Goal: Task Accomplishment & Management: Manage account settings

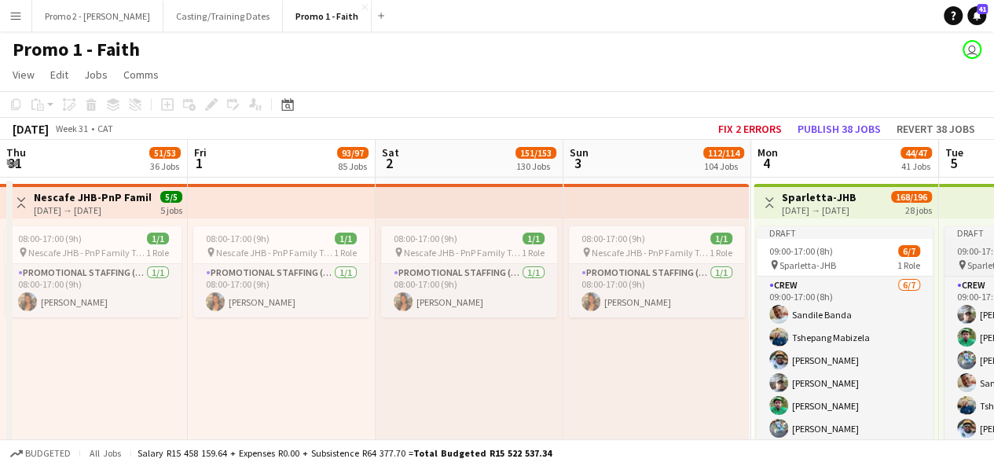
scroll to position [0, 541]
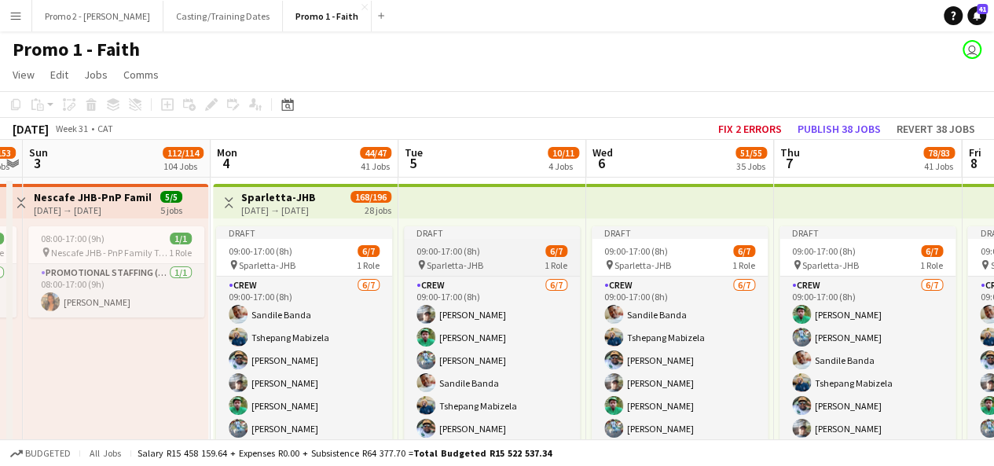
click at [443, 237] on div "Draft" at bounding box center [492, 232] width 176 height 13
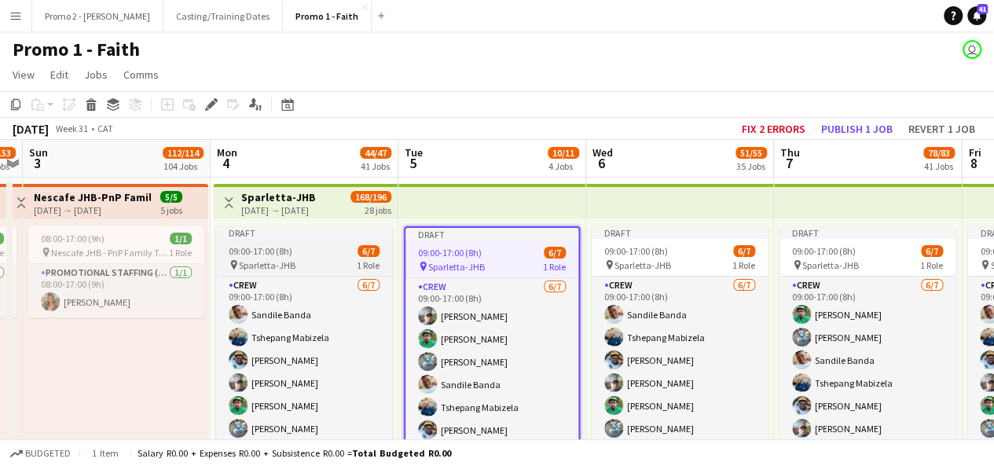
click at [272, 235] on div "Draft" at bounding box center [304, 232] width 176 height 13
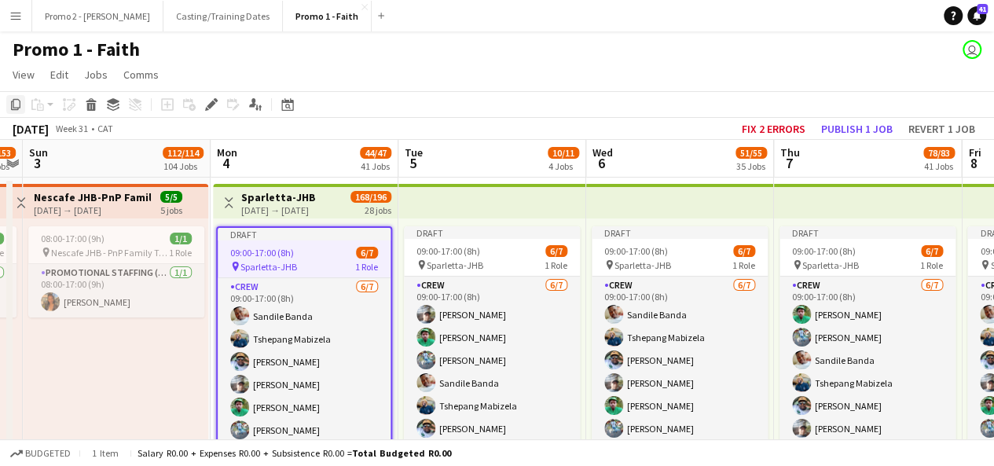
drag, startPoint x: 272, startPoint y: 235, endPoint x: 17, endPoint y: 106, distance: 285.5
click at [17, 106] on icon "Copy" at bounding box center [15, 104] width 13 height 13
click at [91, 108] on icon at bounding box center [91, 107] width 9 height 8
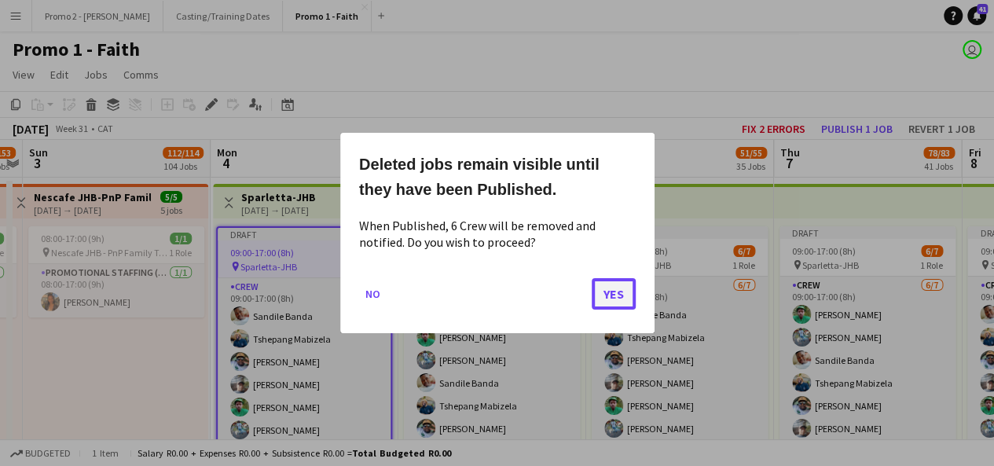
click at [611, 285] on button "Yes" at bounding box center [614, 293] width 44 height 31
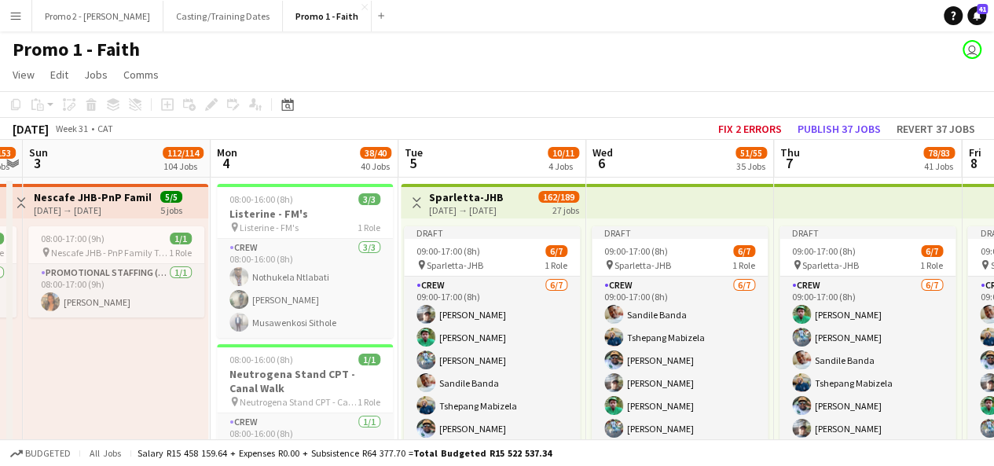
click at [417, 194] on button "Toggle View" at bounding box center [416, 202] width 19 height 19
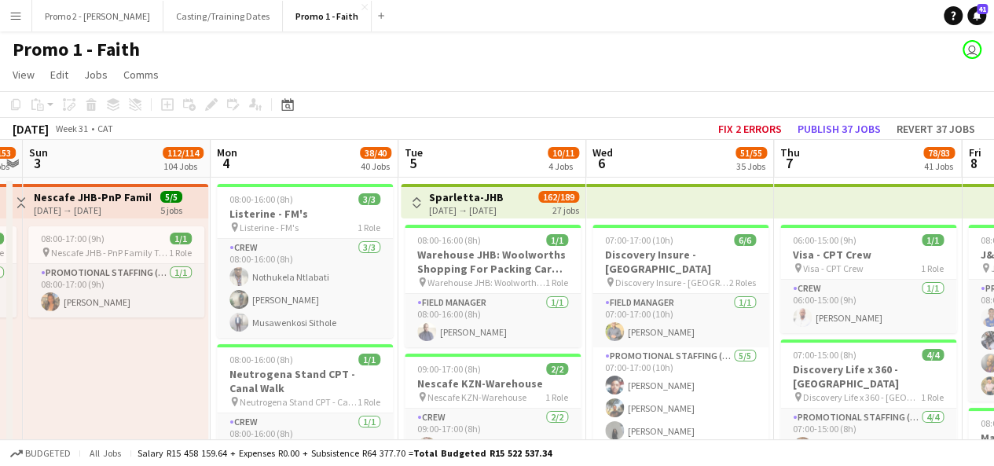
click at [461, 202] on h3 "Sparletta-JHB" at bounding box center [466, 197] width 75 height 14
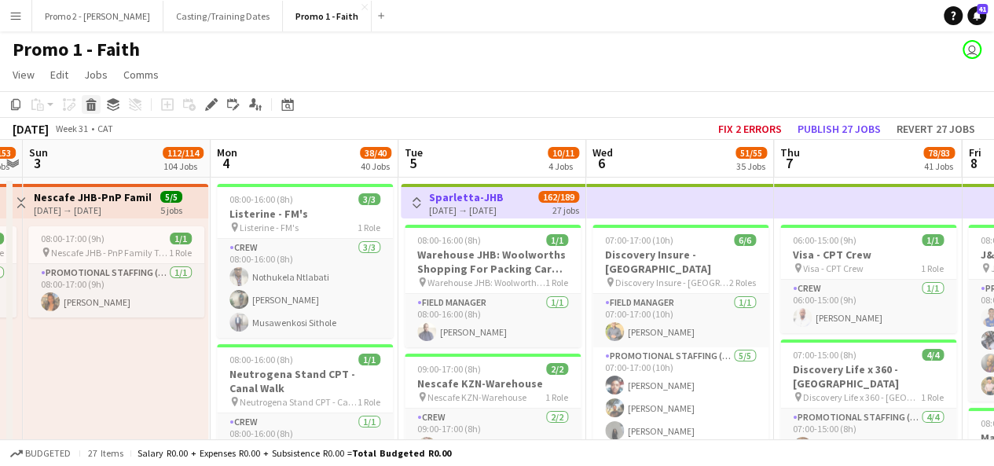
click at [93, 105] on icon at bounding box center [91, 107] width 9 height 8
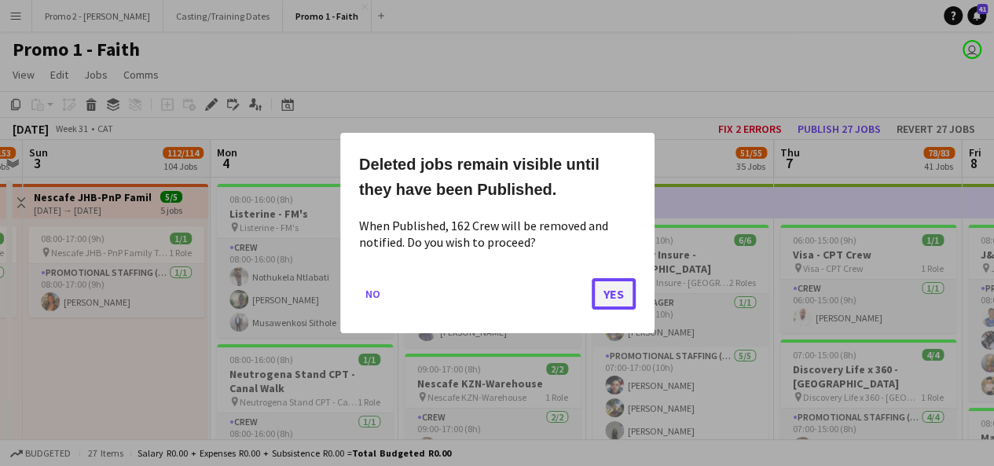
click at [622, 285] on button "Yes" at bounding box center [614, 293] width 44 height 31
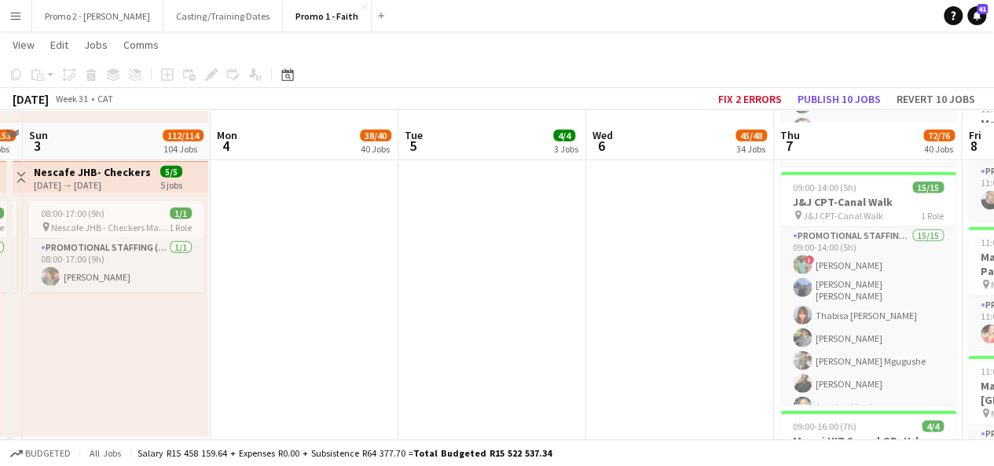
scroll to position [4874, 0]
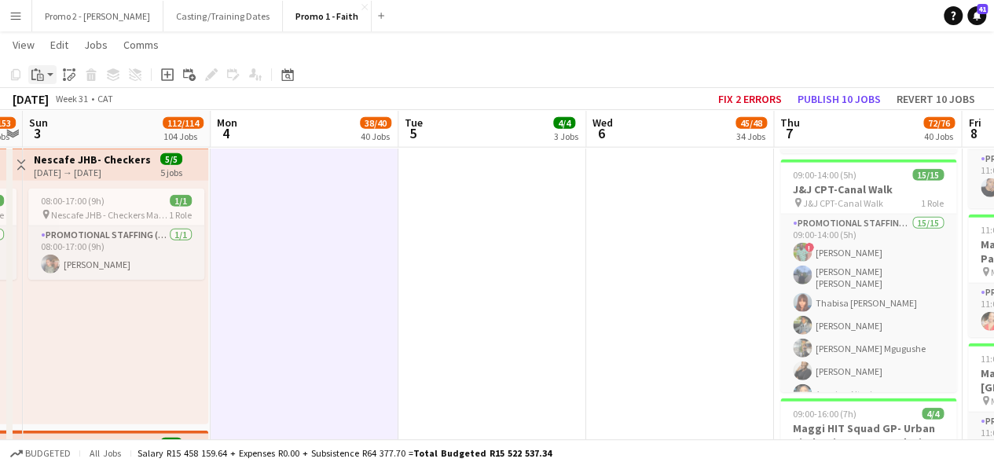
click at [48, 68] on app-action-btn "Paste" at bounding box center [42, 74] width 28 height 19
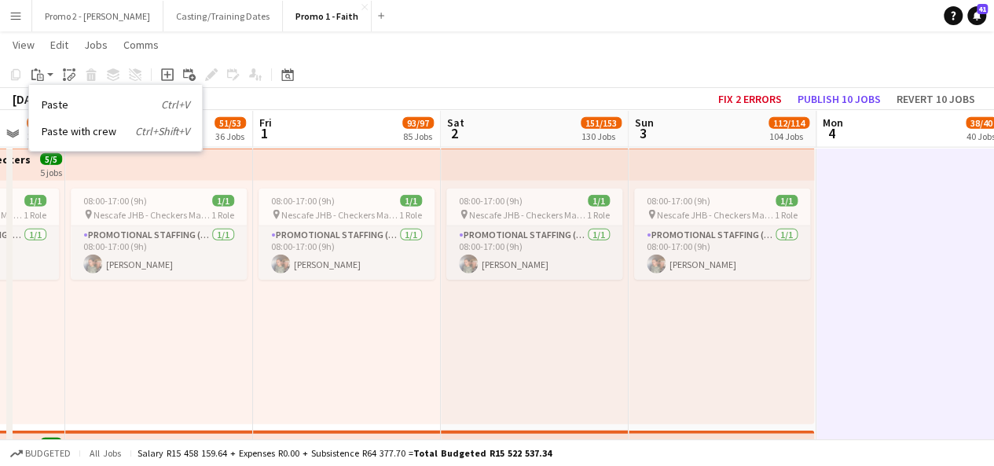
drag, startPoint x: 77, startPoint y: 272, endPoint x: 714, endPoint y: 274, distance: 636.7
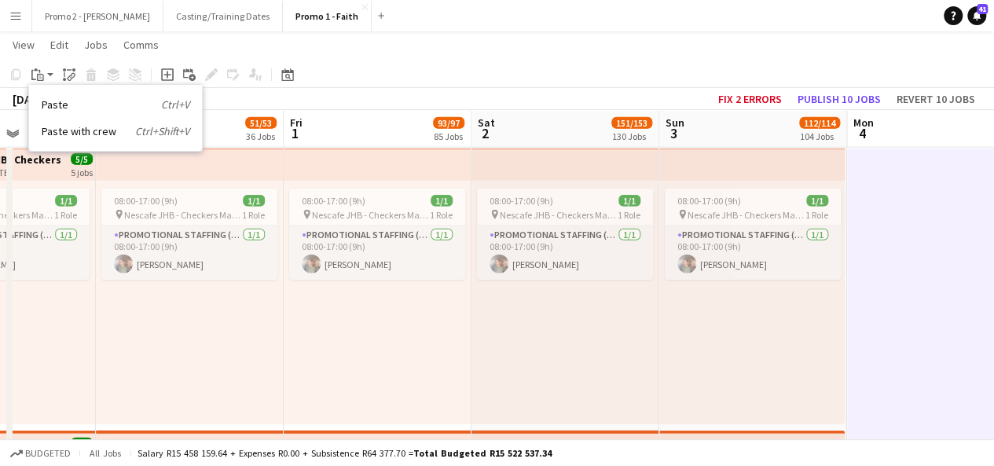
scroll to position [0, 466]
drag, startPoint x: 714, startPoint y: 274, endPoint x: 371, endPoint y: 312, distance: 344.8
click at [371, 312] on div "08:00-17:00 (9h) 1/1 pin Nescafe JHB - Checkers Mall of [DATE] 1 Role Promotion…" at bounding box center [379, 303] width 188 height 244
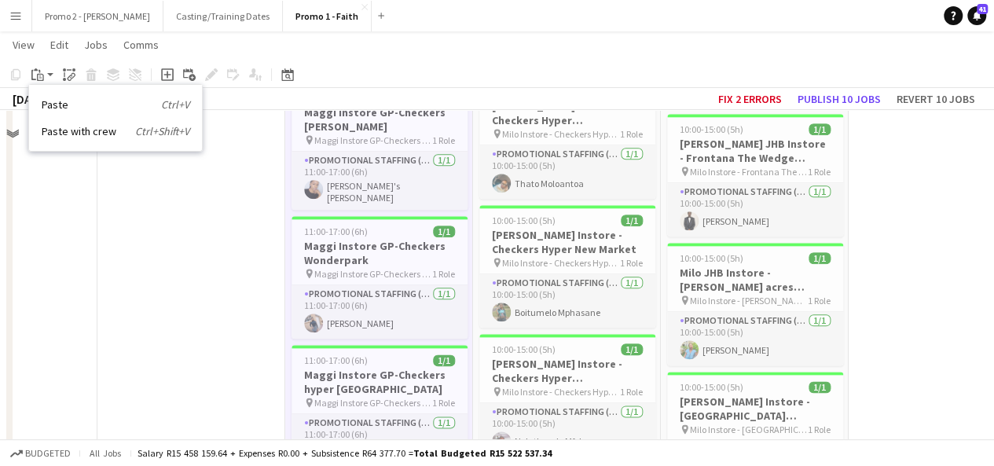
scroll to position [18516, 0]
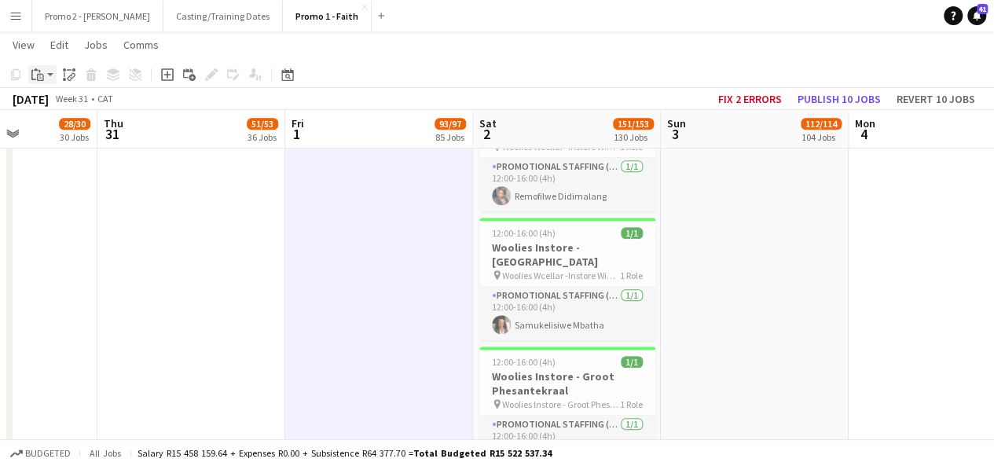
click at [50, 75] on app-action-btn "Paste" at bounding box center [42, 74] width 28 height 19
click at [60, 132] on link "Paste with crew Ctrl+Shift+V" at bounding box center [116, 131] width 148 height 14
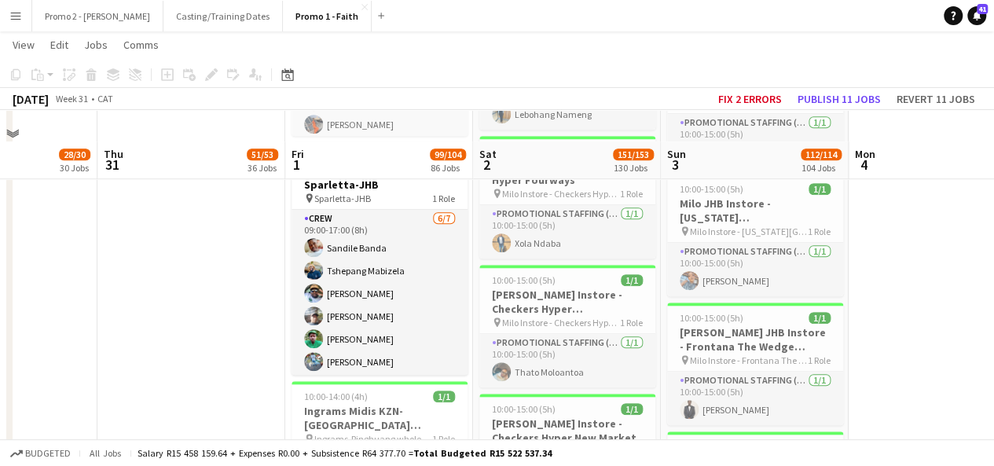
scroll to position [12598, 0]
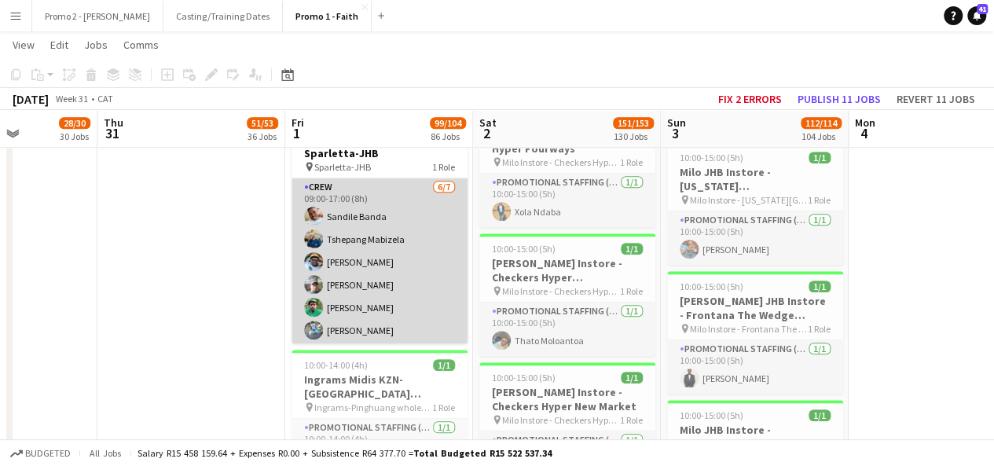
click at [369, 186] on app-card-role "Crew [DATE] 09:00-17:00 (8h) Sandile Banda Tshepang Mabizela Bukosi Ngobeni [PE…" at bounding box center [380, 273] width 176 height 190
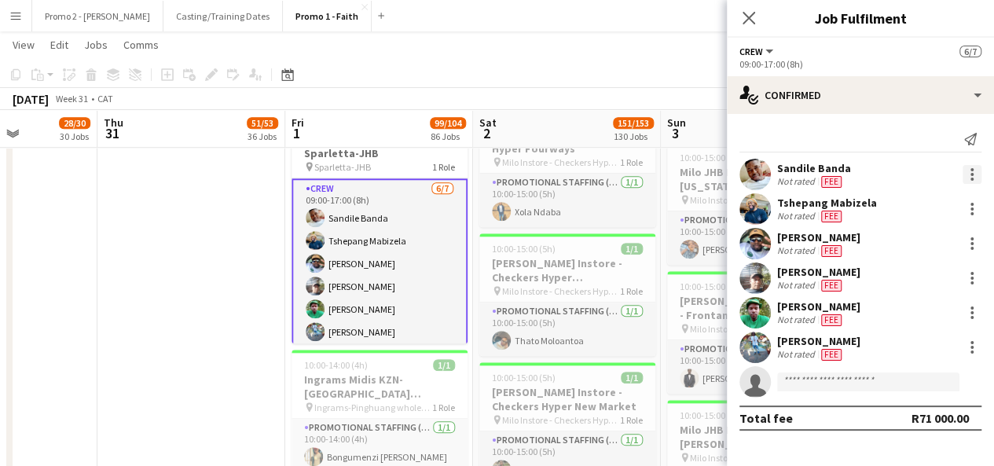
click at [976, 172] on div at bounding box center [972, 174] width 19 height 19
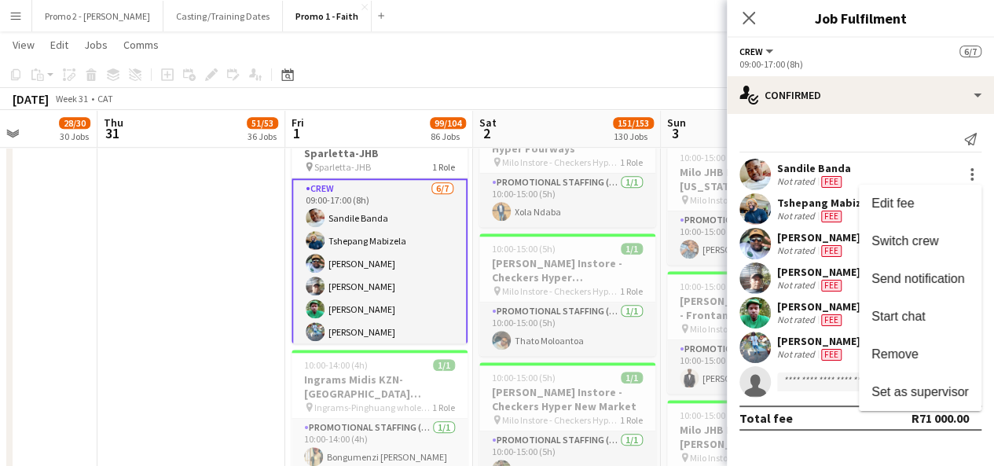
click at [634, 54] on div at bounding box center [497, 233] width 994 height 466
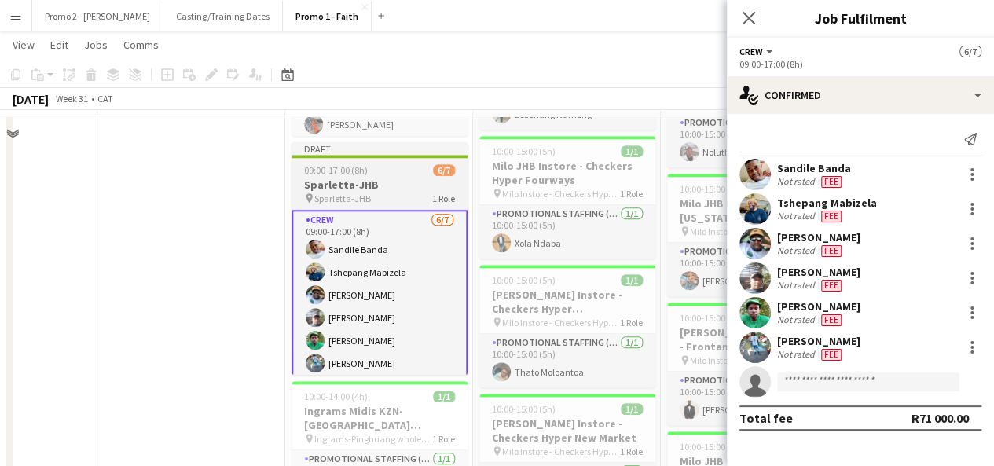
scroll to position [12535, 0]
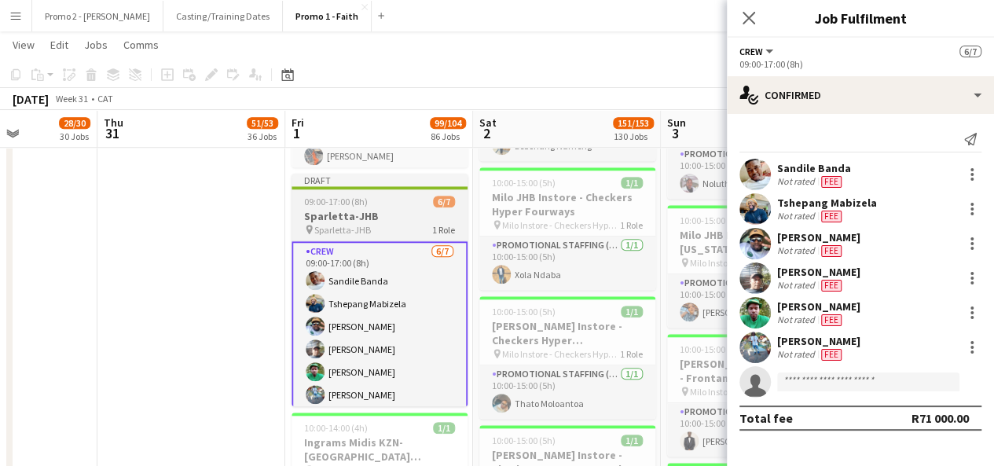
click at [305, 196] on span "09:00-17:00 (8h)" at bounding box center [336, 202] width 64 height 12
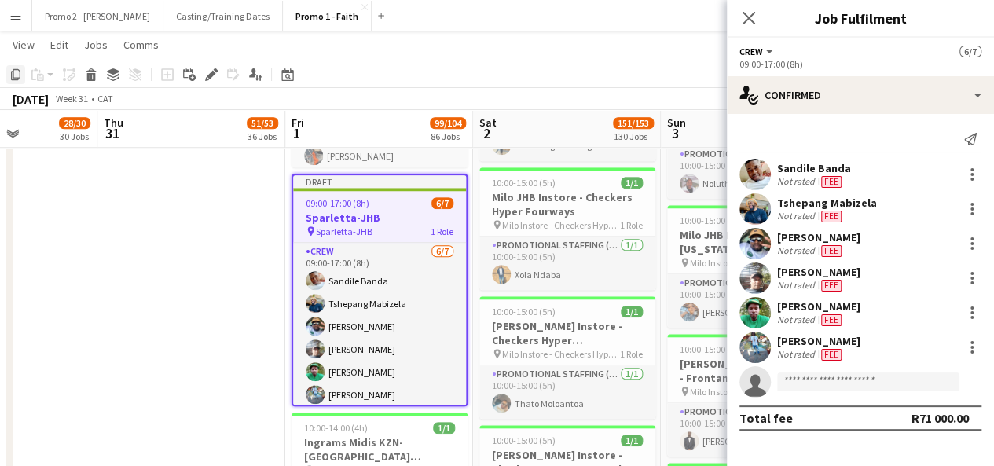
click at [19, 72] on icon "Copy" at bounding box center [15, 74] width 13 height 13
click at [593, 100] on div "[DATE] Week 31 • CAT Fix 2 errors Publish 1 job Revert 1 job" at bounding box center [497, 99] width 994 height 22
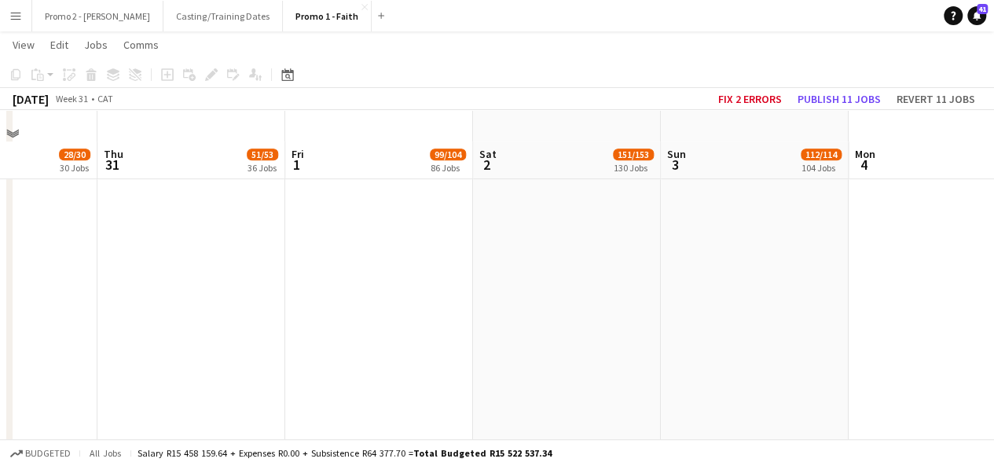
scroll to position [21255, 0]
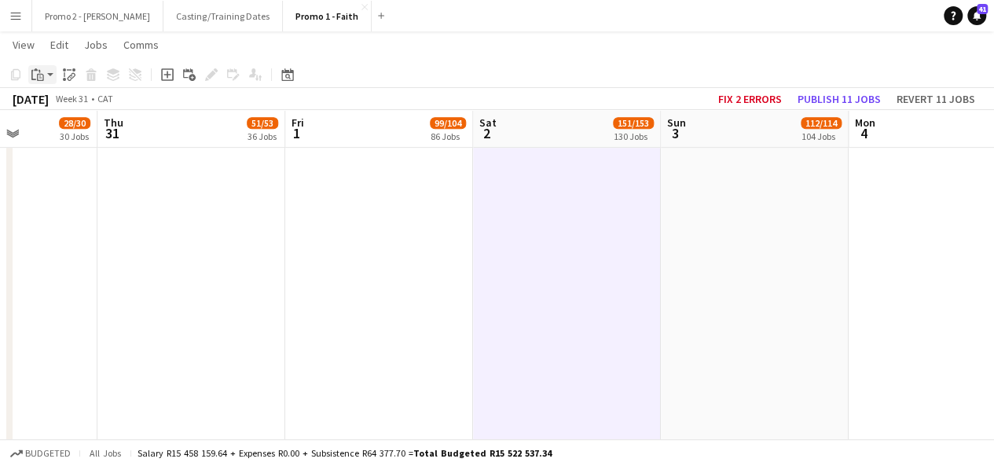
click at [53, 74] on app-action-btn "Paste" at bounding box center [42, 74] width 28 height 19
click at [61, 130] on link "Paste with crew Ctrl+Shift+V" at bounding box center [116, 131] width 148 height 14
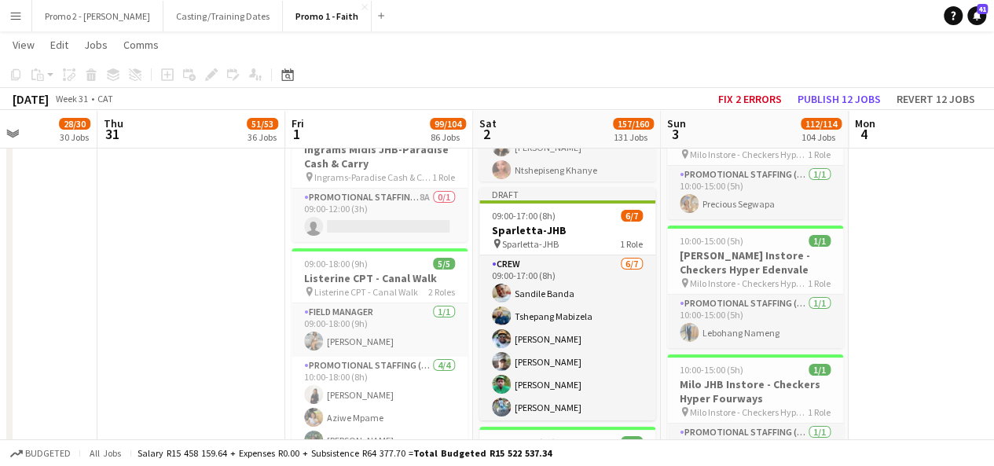
scroll to position [11901, 0]
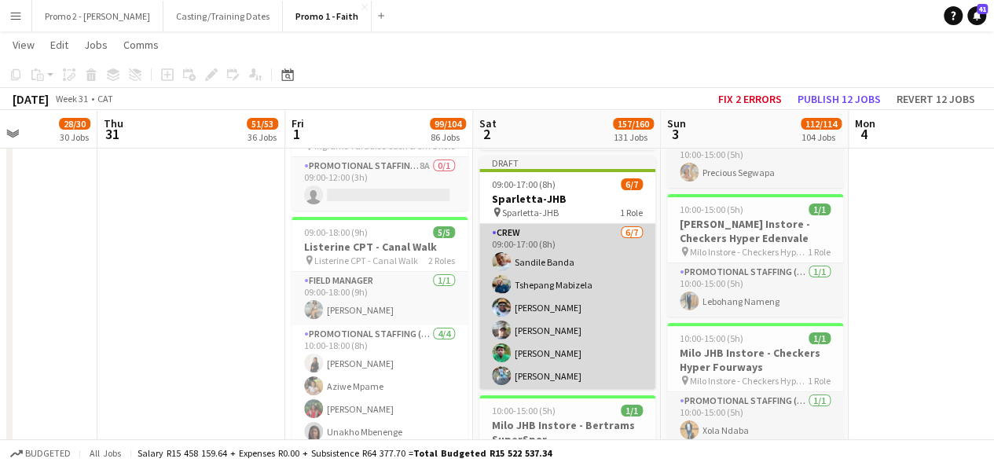
click at [560, 232] on app-card-role "Crew [DATE] 09:00-17:00 (8h) Sandile Banda Tshepang Mabizela Bukosi Ngobeni [PE…" at bounding box center [568, 319] width 176 height 190
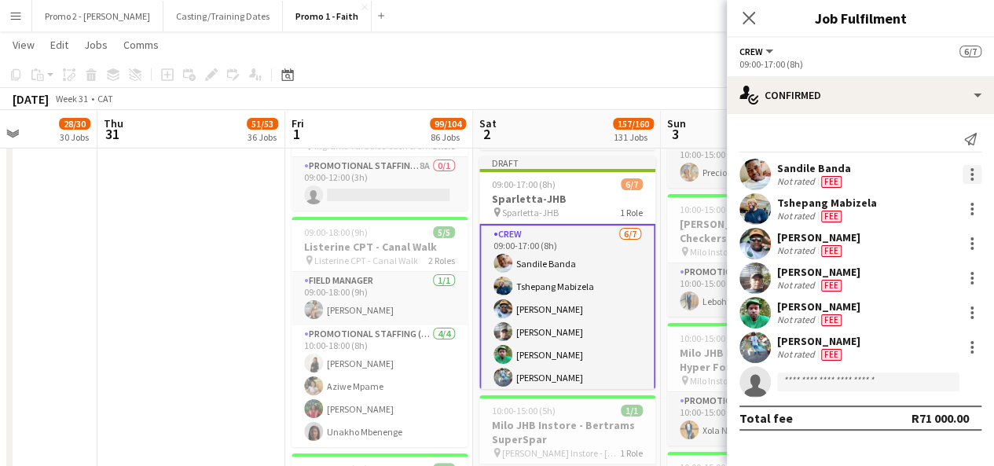
click at [972, 169] on div at bounding box center [972, 169] width 3 height 3
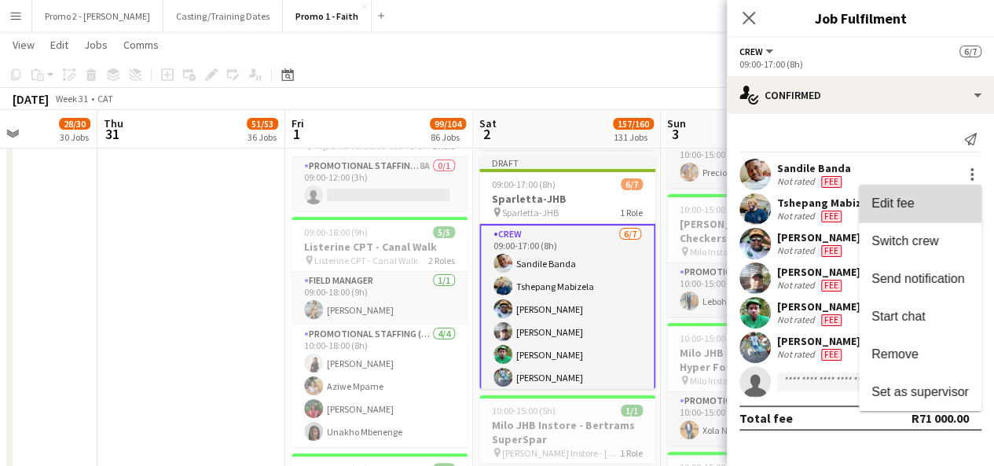
click at [896, 193] on button "Edit fee" at bounding box center [920, 204] width 123 height 38
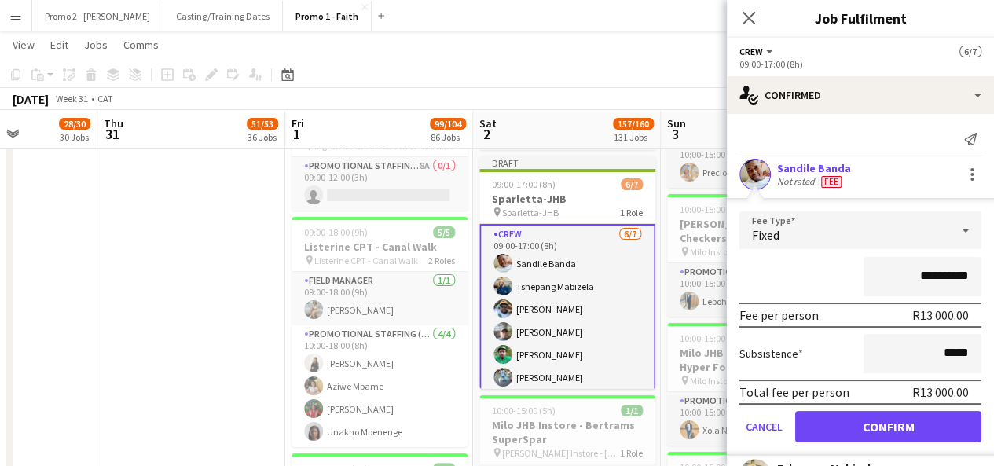
drag, startPoint x: 955, startPoint y: 270, endPoint x: 907, endPoint y: 280, distance: 49.0
click at [907, 280] on input "**********" at bounding box center [923, 276] width 118 height 39
type input "**"
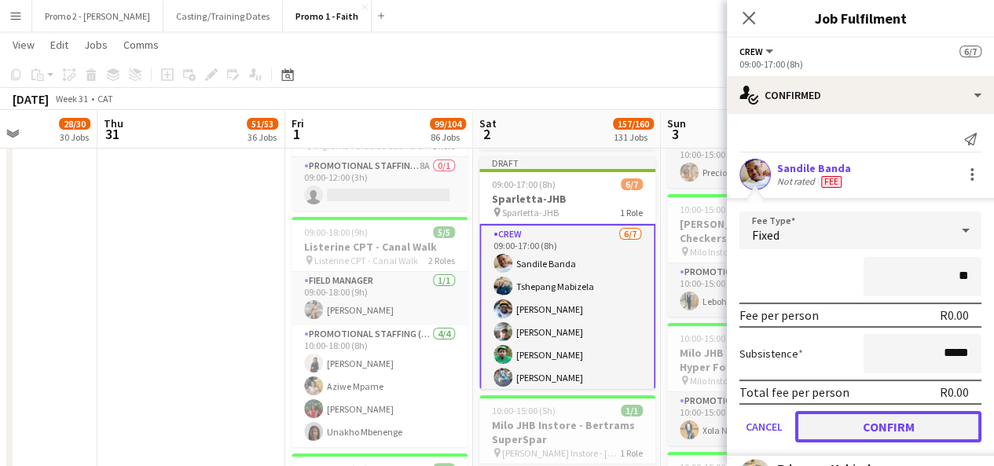
click at [901, 421] on button "Confirm" at bounding box center [889, 426] width 186 height 31
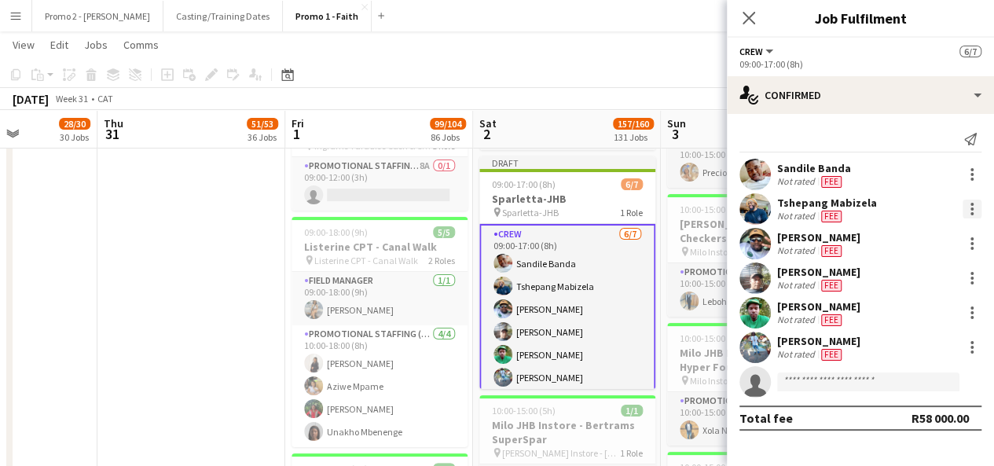
click at [978, 218] on div at bounding box center [972, 209] width 19 height 19
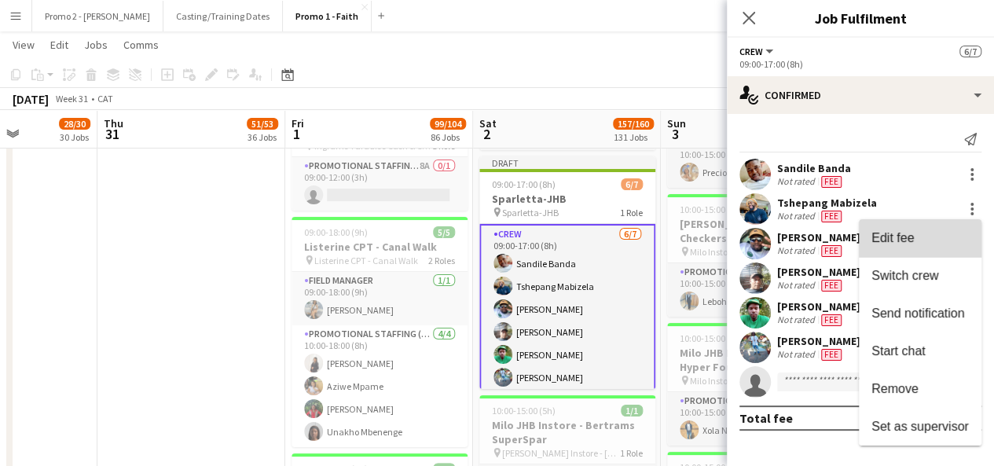
click at [968, 252] on button "Edit fee" at bounding box center [920, 238] width 123 height 38
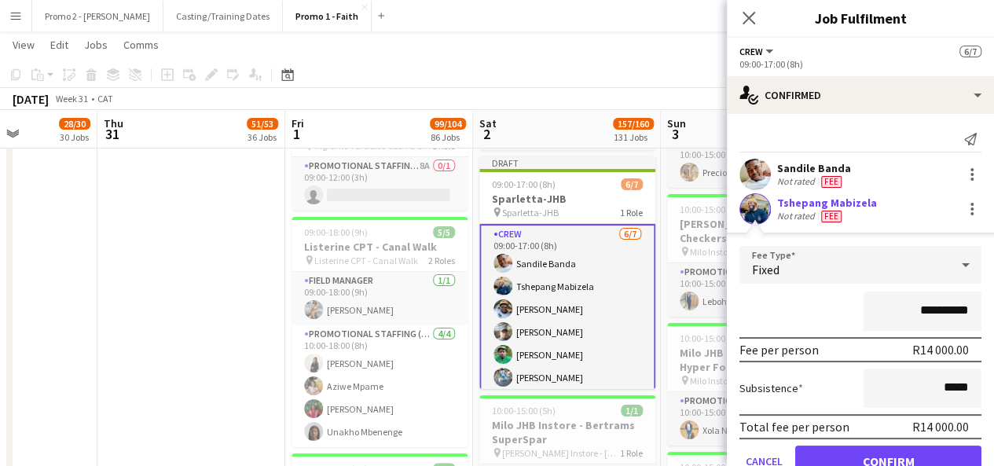
drag, startPoint x: 954, startPoint y: 311, endPoint x: 904, endPoint y: 314, distance: 49.6
drag, startPoint x: 910, startPoint y: 311, endPoint x: 983, endPoint y: 307, distance: 72.4
drag, startPoint x: 983, startPoint y: 307, endPoint x: 965, endPoint y: 312, distance: 17.9
click at [965, 312] on input "**********" at bounding box center [923, 311] width 118 height 39
drag, startPoint x: 965, startPoint y: 312, endPoint x: 924, endPoint y: 310, distance: 40.9
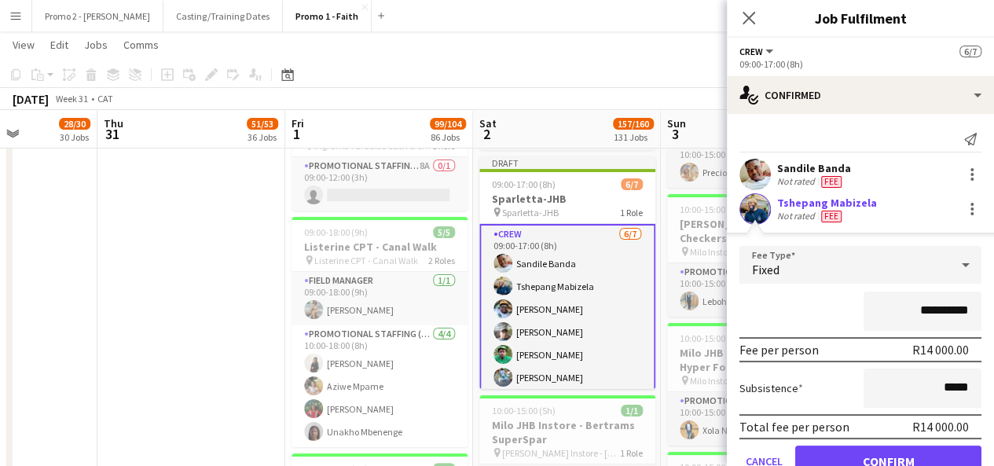
click at [921, 309] on input "**********" at bounding box center [923, 311] width 118 height 39
type input "*****"
click at [902, 452] on button "Confirm" at bounding box center [889, 461] width 186 height 31
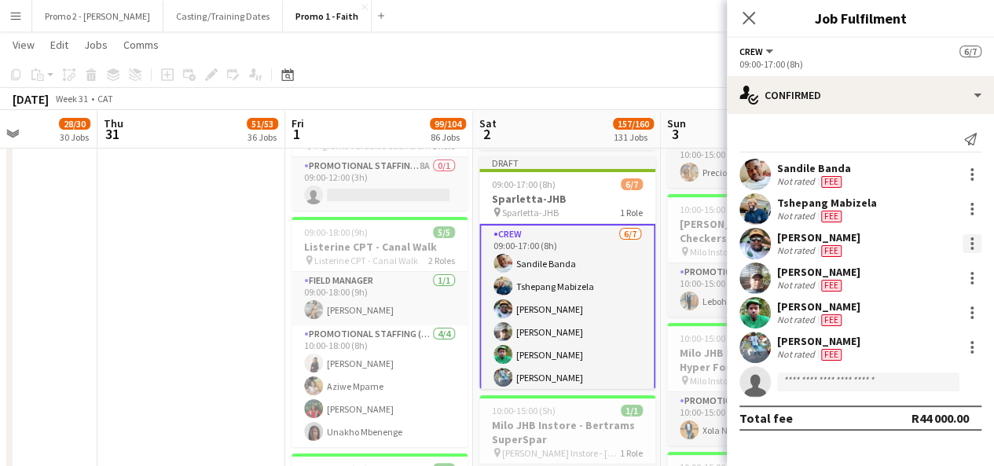
click at [972, 247] on div at bounding box center [972, 248] width 3 height 3
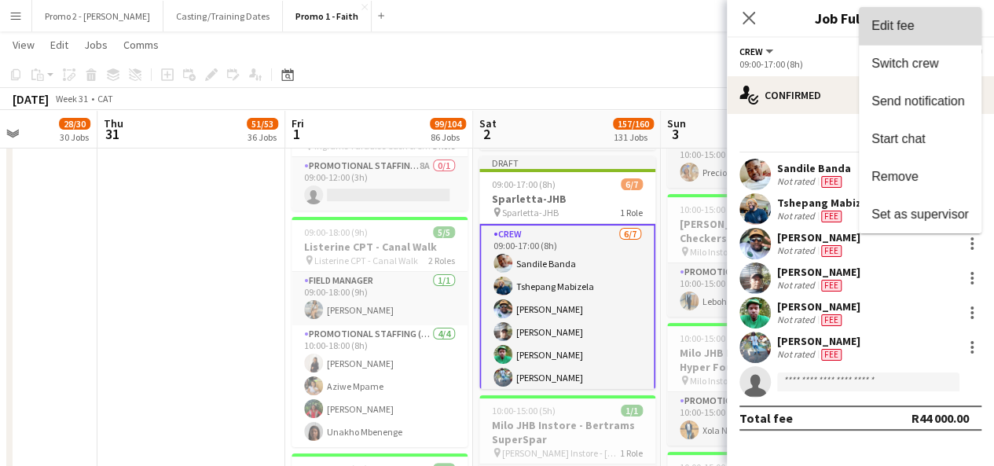
click at [895, 42] on button "Edit fee" at bounding box center [920, 26] width 123 height 38
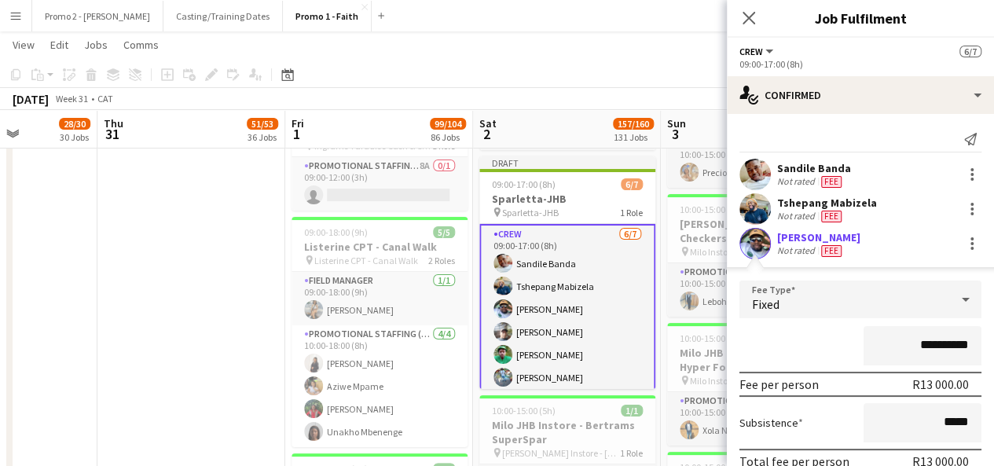
click at [932, 346] on input "**********" at bounding box center [923, 345] width 118 height 39
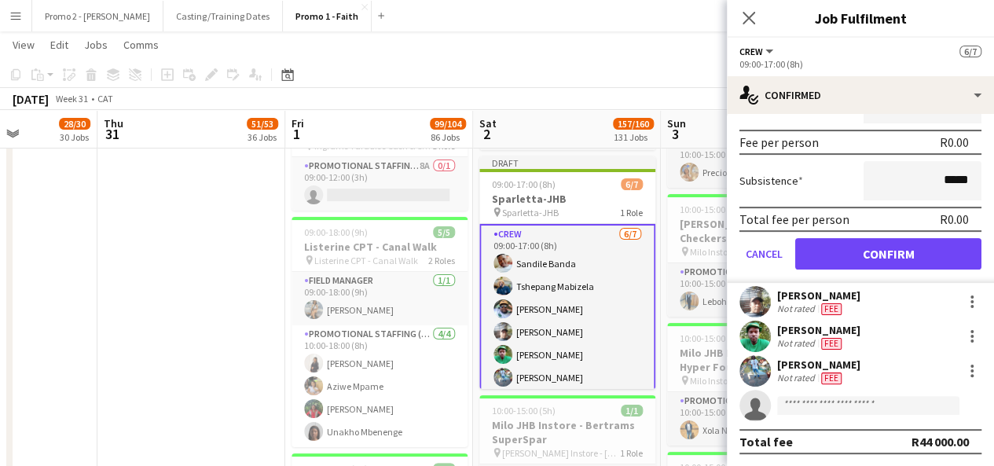
type input "*****"
click at [895, 255] on button "Confirm" at bounding box center [889, 253] width 186 height 31
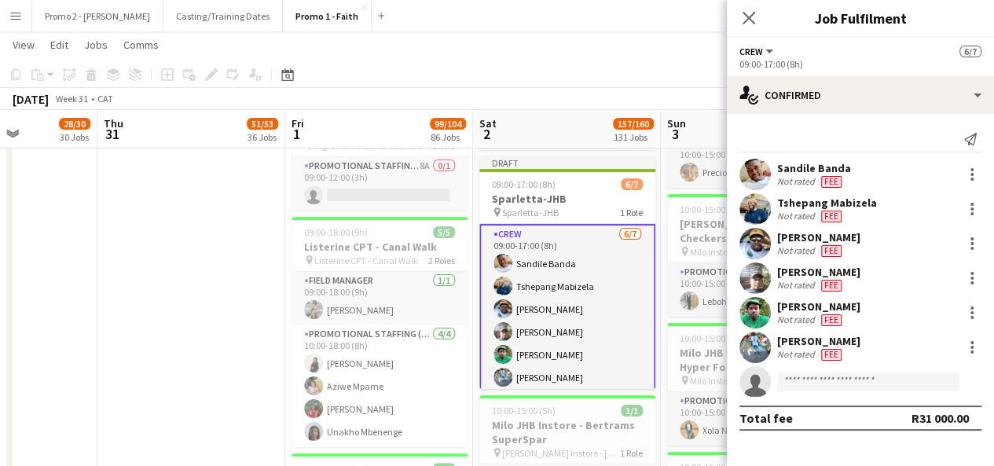
scroll to position [0, 0]
click at [973, 287] on div at bounding box center [972, 278] width 19 height 19
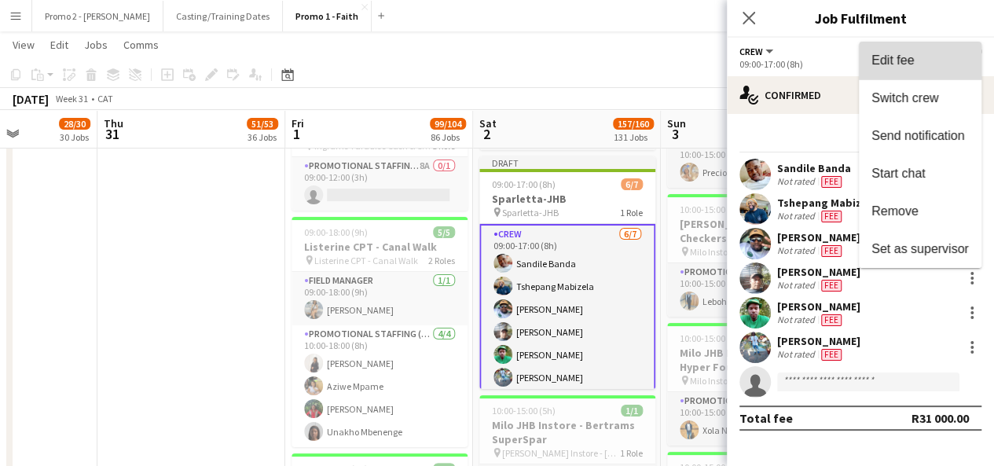
click at [934, 67] on span "Edit fee" at bounding box center [920, 60] width 97 height 14
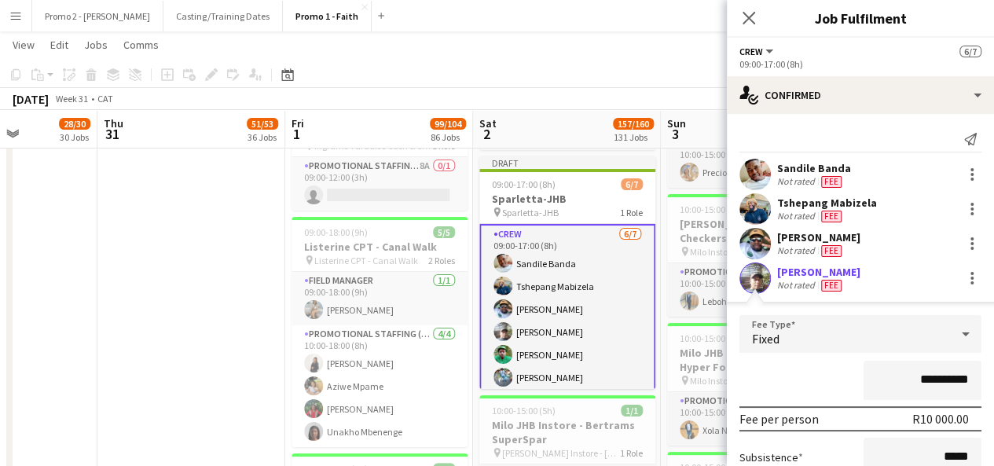
drag, startPoint x: 939, startPoint y: 377, endPoint x: 907, endPoint y: 380, distance: 31.7
drag, startPoint x: 907, startPoint y: 380, endPoint x: 919, endPoint y: 380, distance: 11.8
click at [919, 380] on input "**********" at bounding box center [923, 380] width 118 height 39
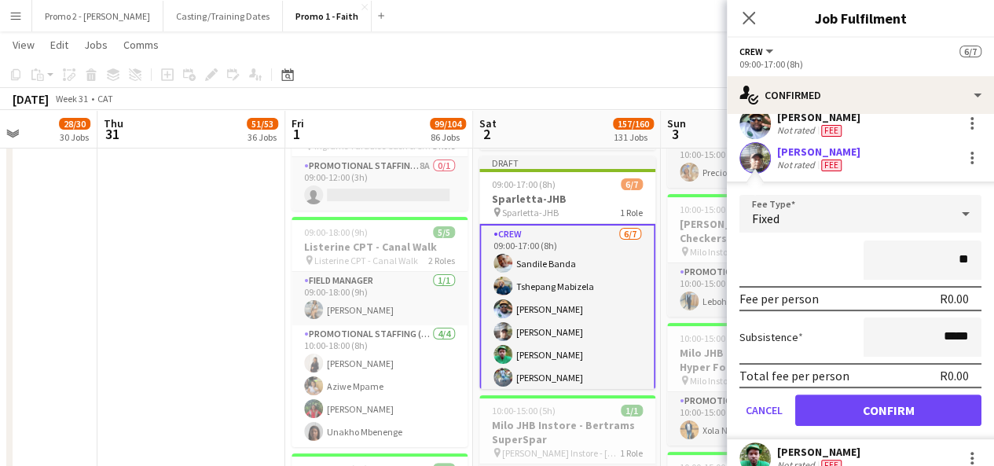
scroll to position [143, 0]
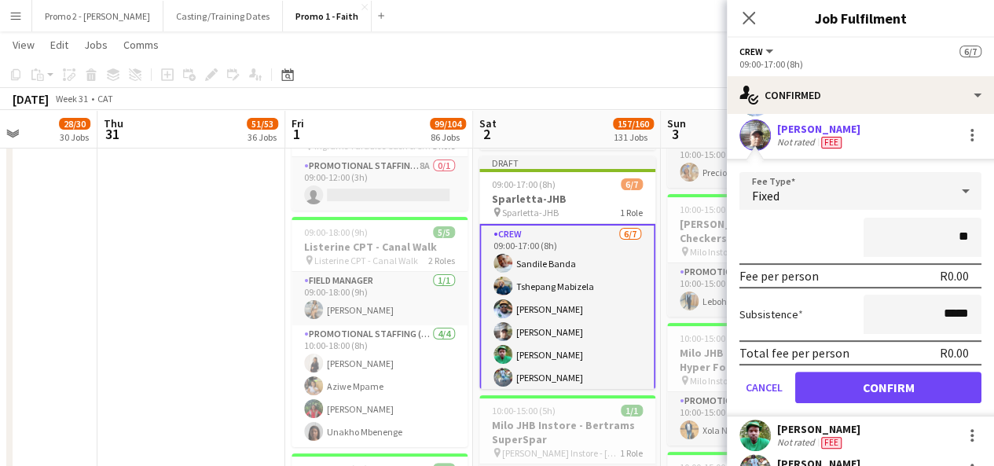
type input "**"
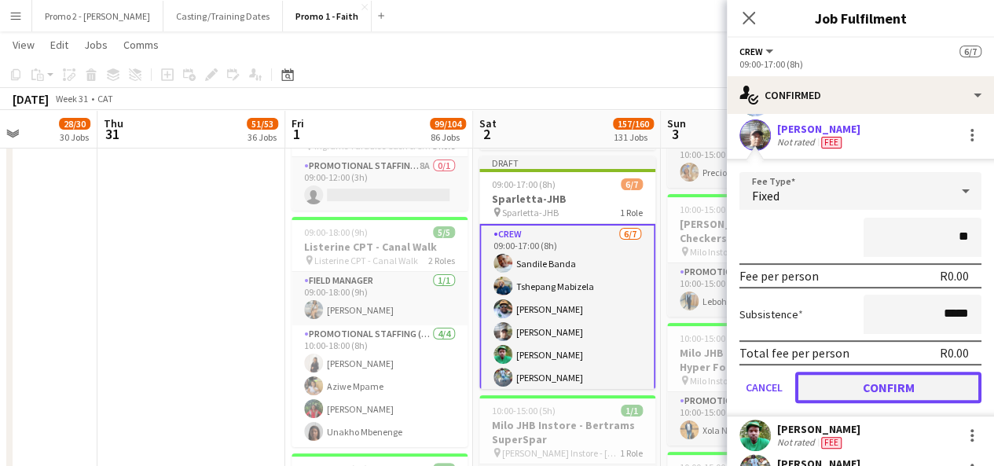
click at [946, 395] on button "Confirm" at bounding box center [889, 387] width 186 height 31
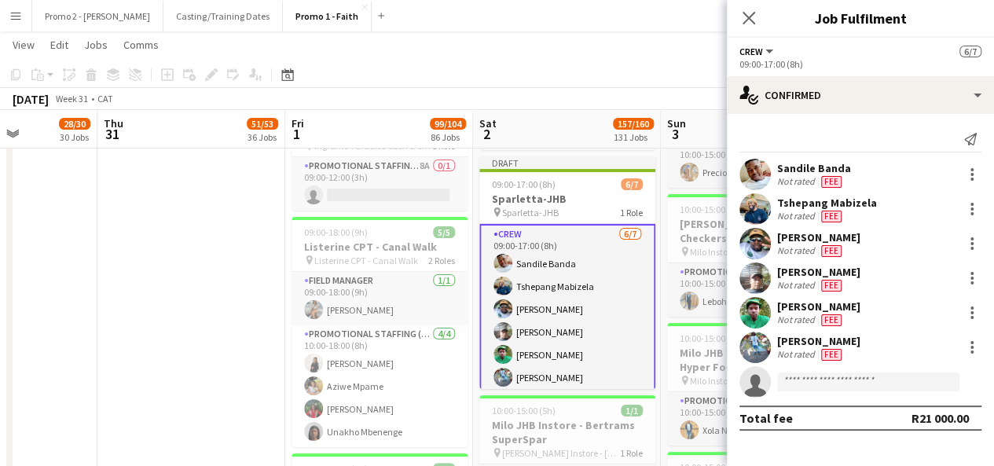
scroll to position [0, 0]
click at [965, 349] on div at bounding box center [972, 347] width 19 height 19
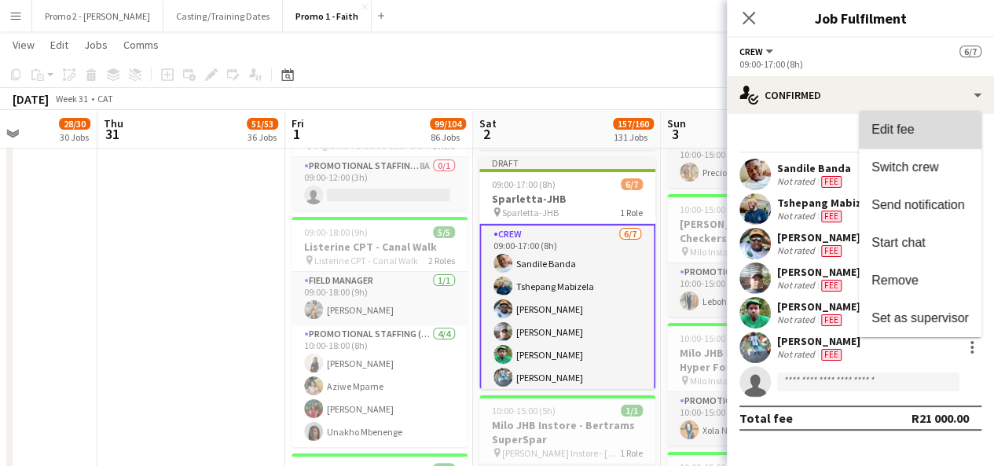
click at [946, 136] on span "Edit fee" at bounding box center [920, 130] width 97 height 14
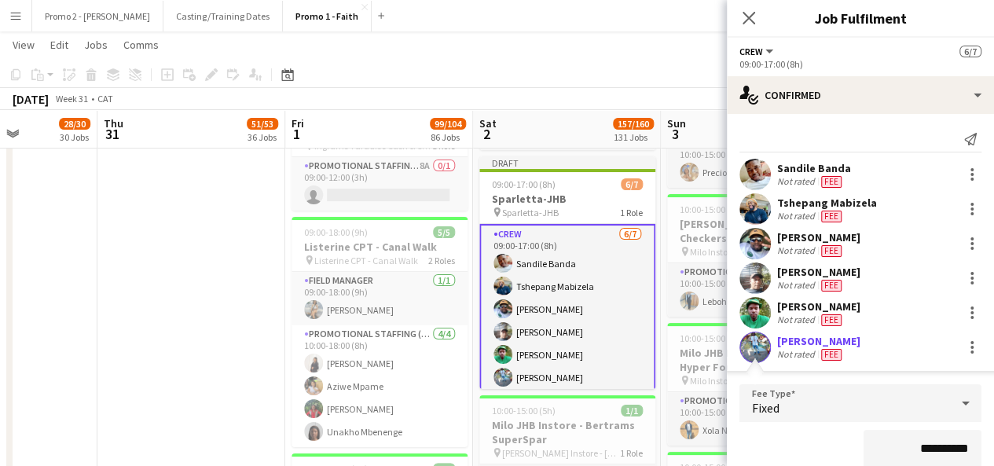
scroll to position [2, 0]
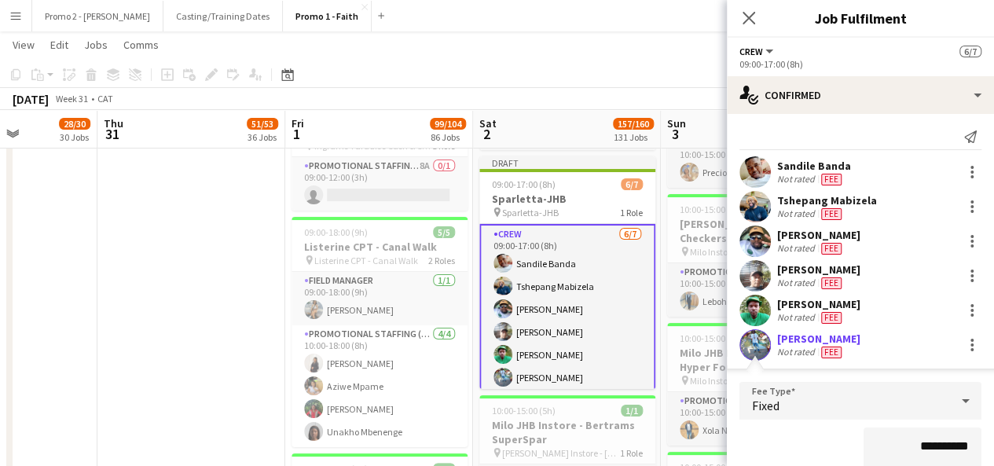
drag, startPoint x: 943, startPoint y: 443, endPoint x: 906, endPoint y: 443, distance: 37.7
click at [906, 443] on input "**********" at bounding box center [923, 447] width 118 height 39
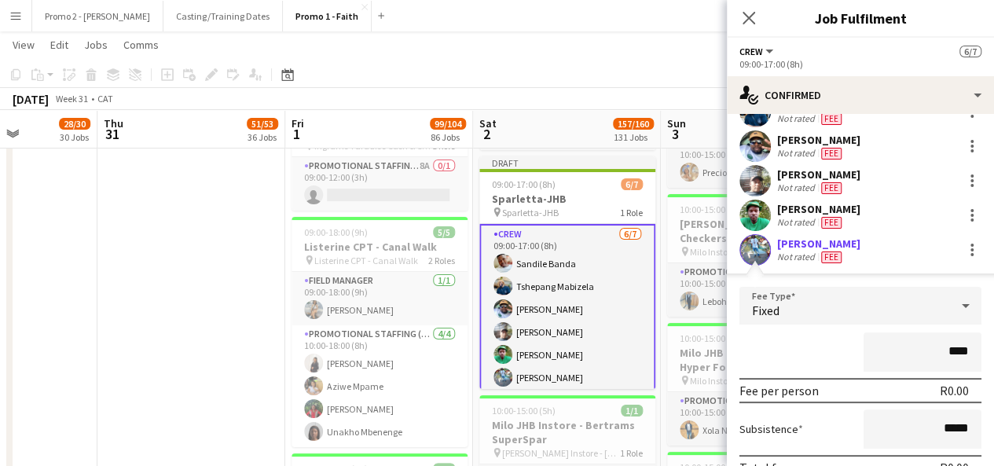
scroll to position [214, 0]
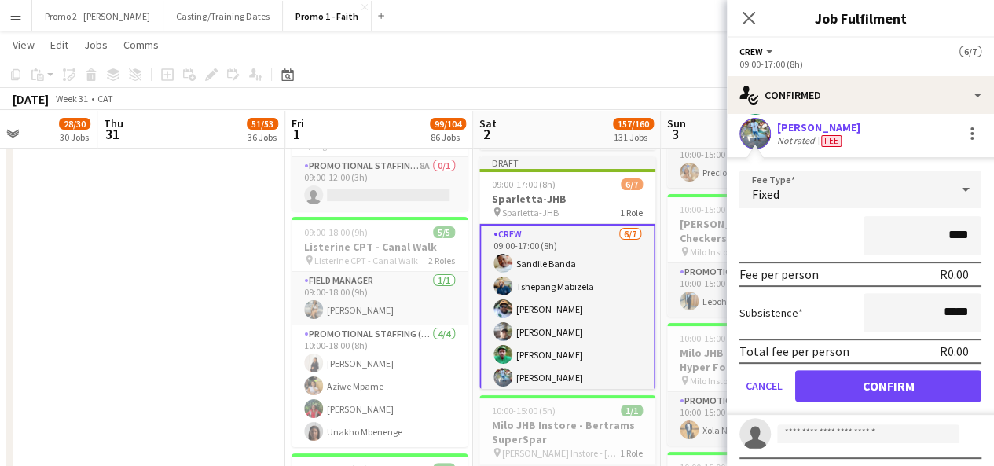
type input "****"
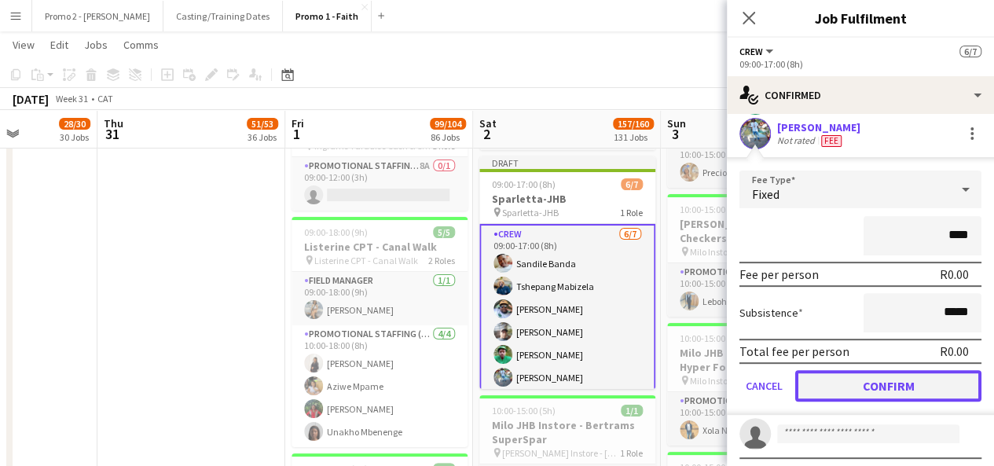
click at [943, 377] on button "Confirm" at bounding box center [889, 385] width 186 height 31
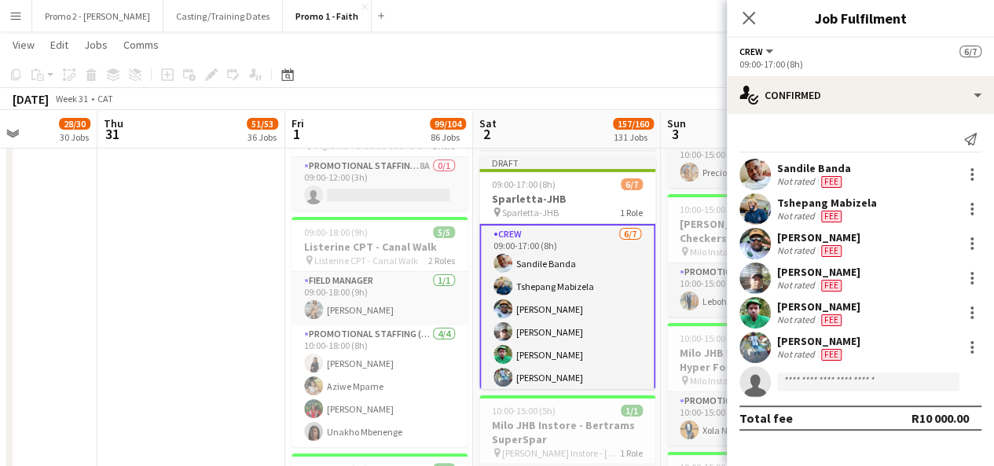
scroll to position [0, 0]
click at [974, 235] on div at bounding box center [972, 243] width 19 height 19
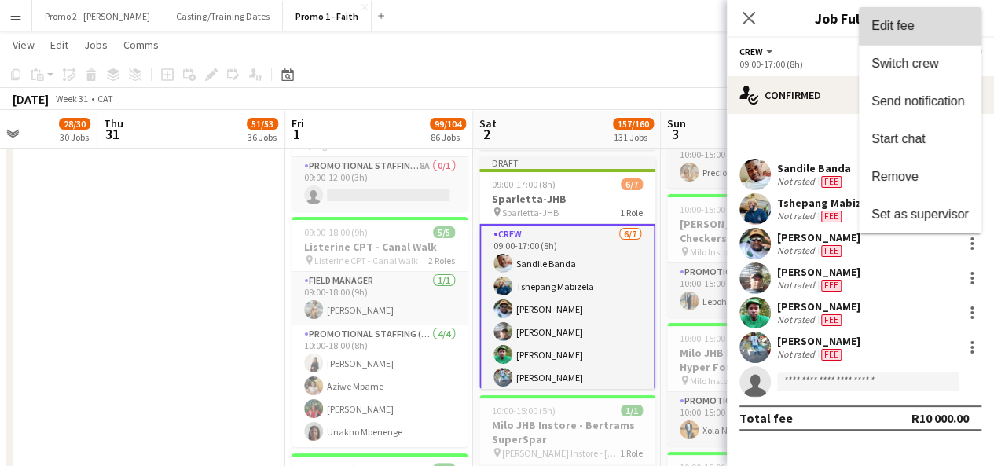
click at [934, 42] on button "Edit fee" at bounding box center [920, 26] width 123 height 38
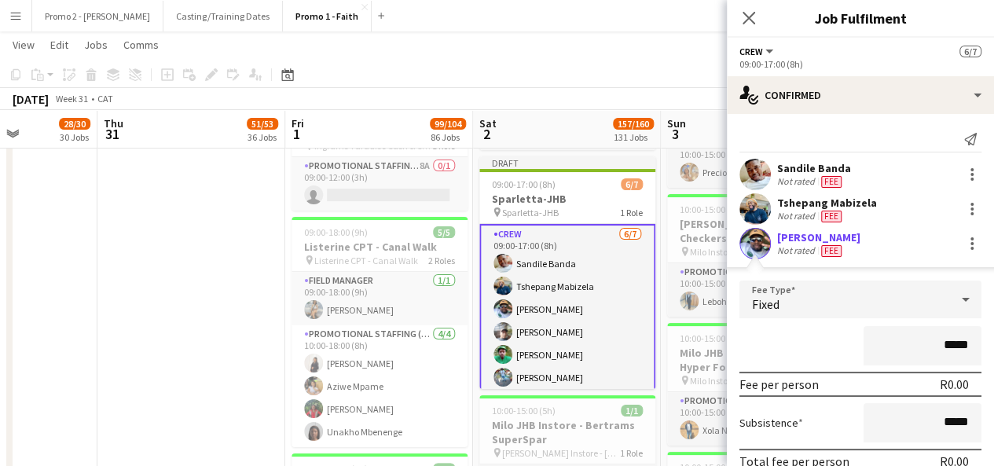
click at [711, 95] on div "[DATE] Week 31 • CAT Fix 2 errors Publish 1 job Revert 1 job" at bounding box center [497, 99] width 994 height 22
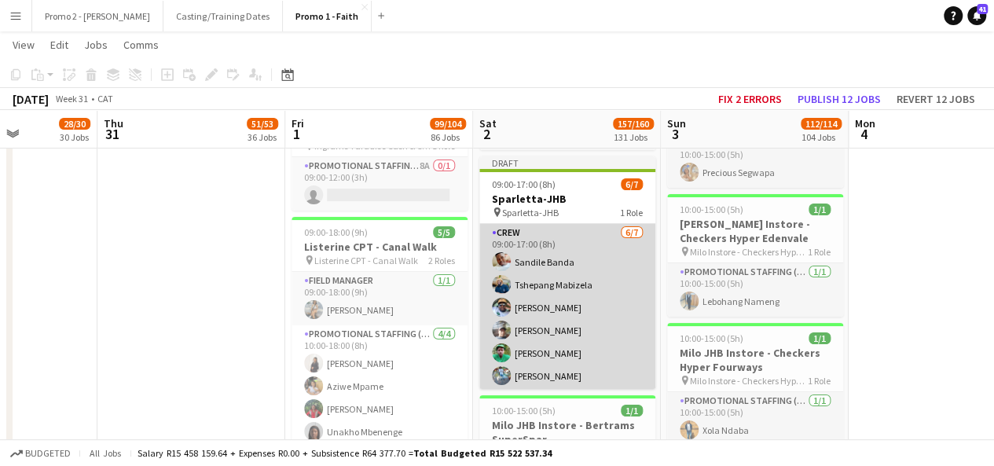
click at [557, 344] on app-card-role "Crew [DATE] 09:00-17:00 (8h) Sandile Banda Tshepang Mabizela Bukosi Ngobeni [PE…" at bounding box center [568, 319] width 176 height 190
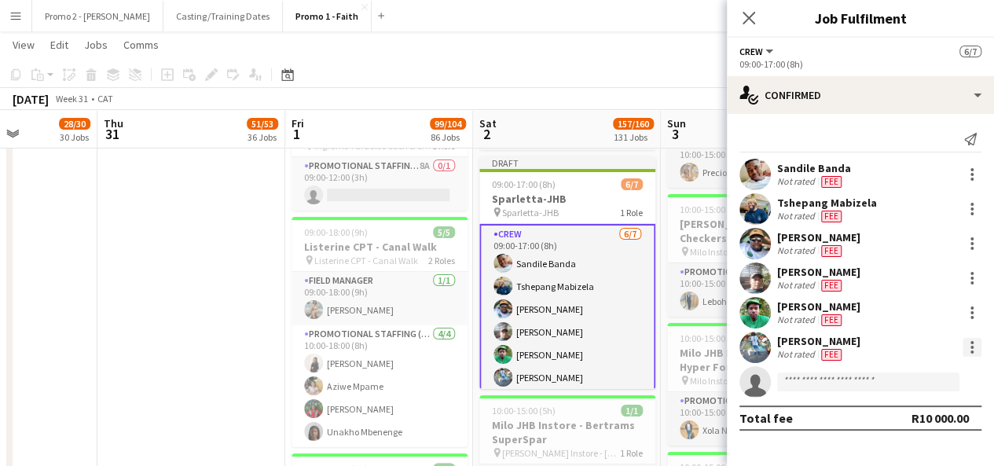
click at [973, 346] on div at bounding box center [972, 347] width 3 height 3
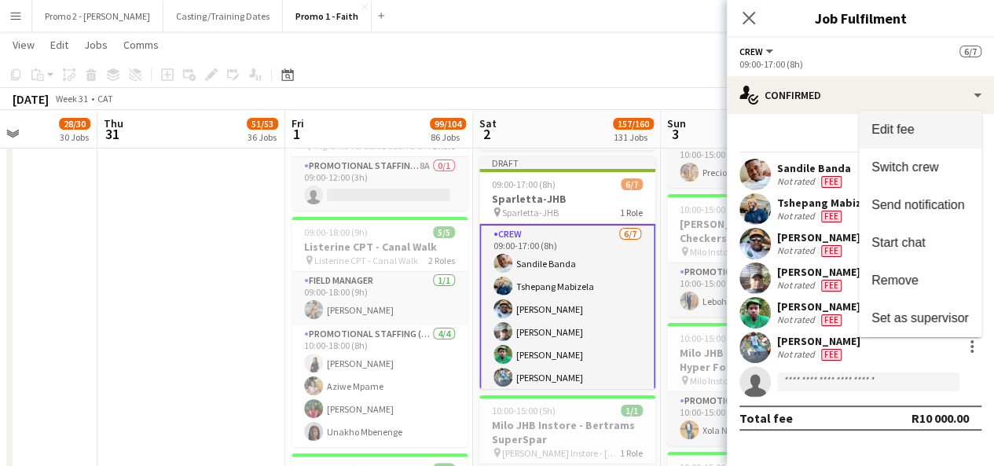
click at [954, 134] on span "Edit fee" at bounding box center [920, 130] width 97 height 14
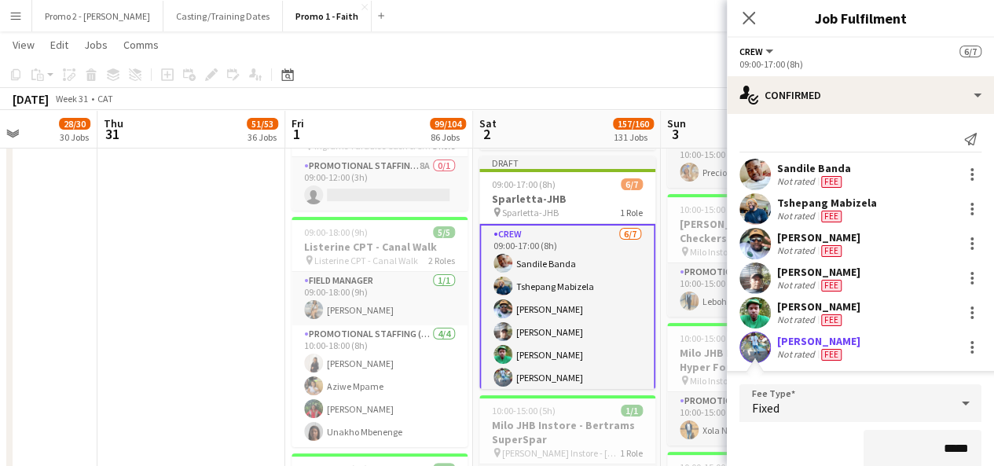
scroll to position [2, 0]
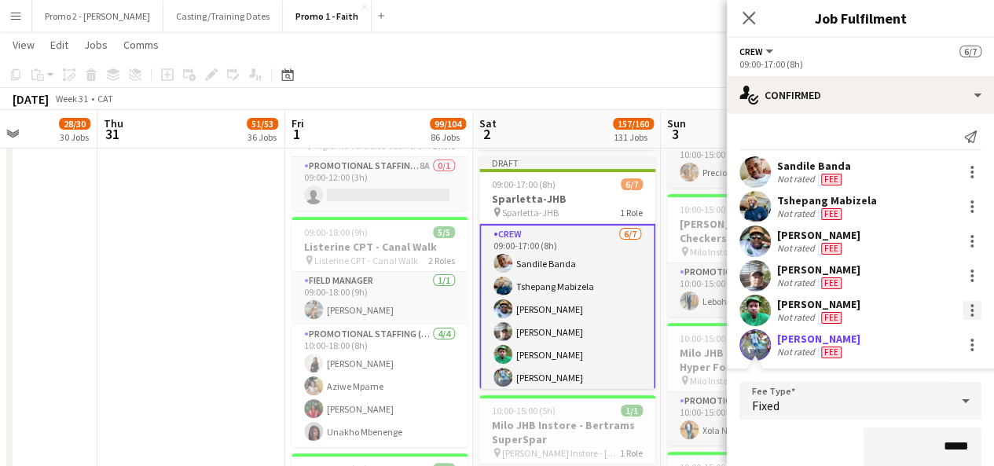
click at [965, 315] on div at bounding box center [972, 310] width 19 height 19
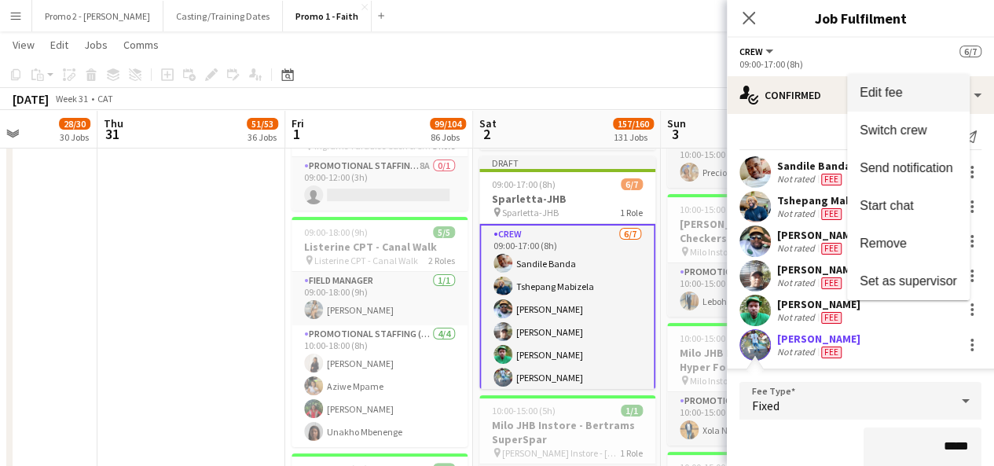
click at [915, 98] on span "Edit fee" at bounding box center [908, 92] width 97 height 14
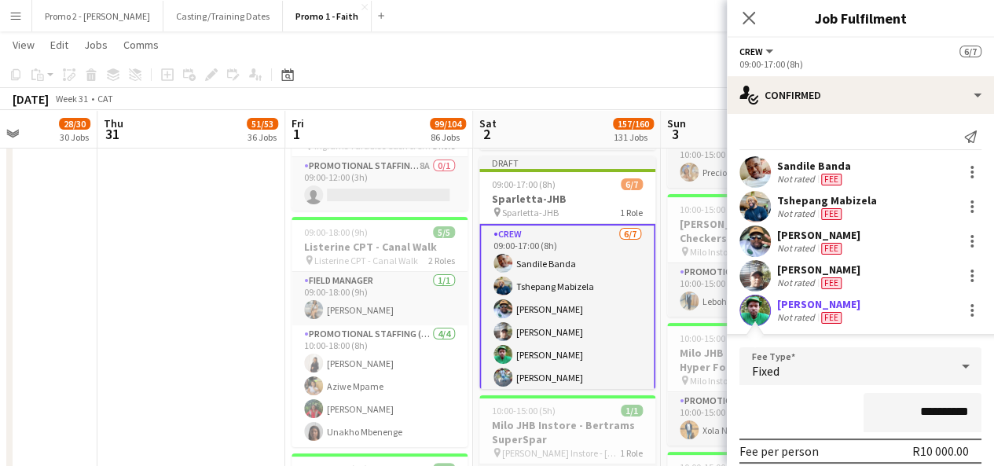
drag, startPoint x: 928, startPoint y: 406, endPoint x: 910, endPoint y: 406, distance: 18.9
click at [910, 406] on input "**********" at bounding box center [923, 412] width 118 height 39
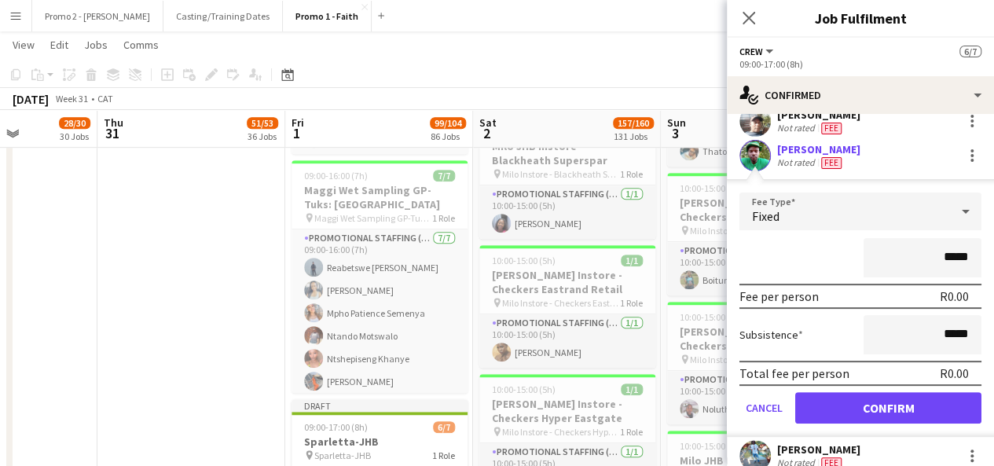
scroll to position [178, 0]
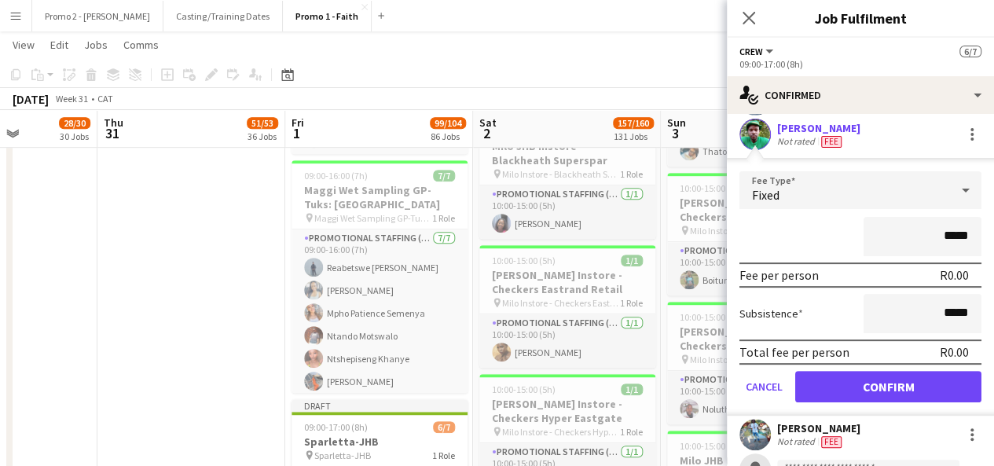
type input "*****"
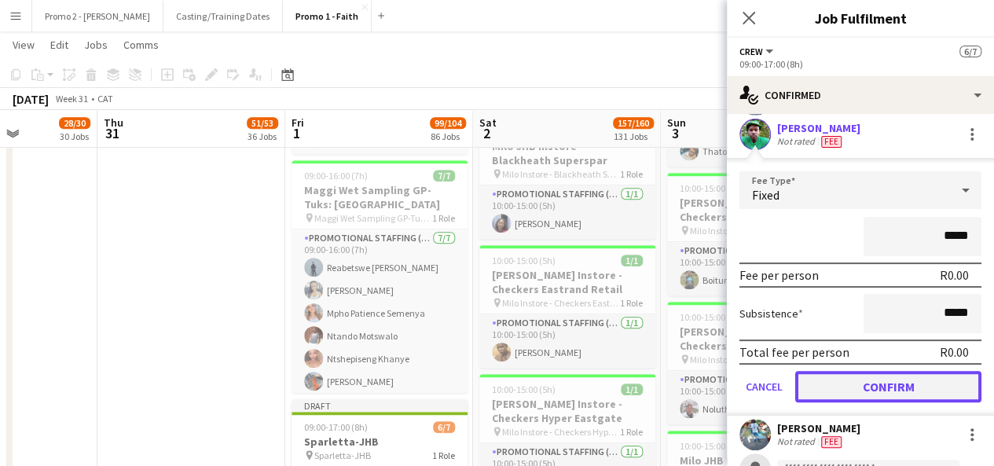
click at [920, 379] on button "Confirm" at bounding box center [889, 386] width 186 height 31
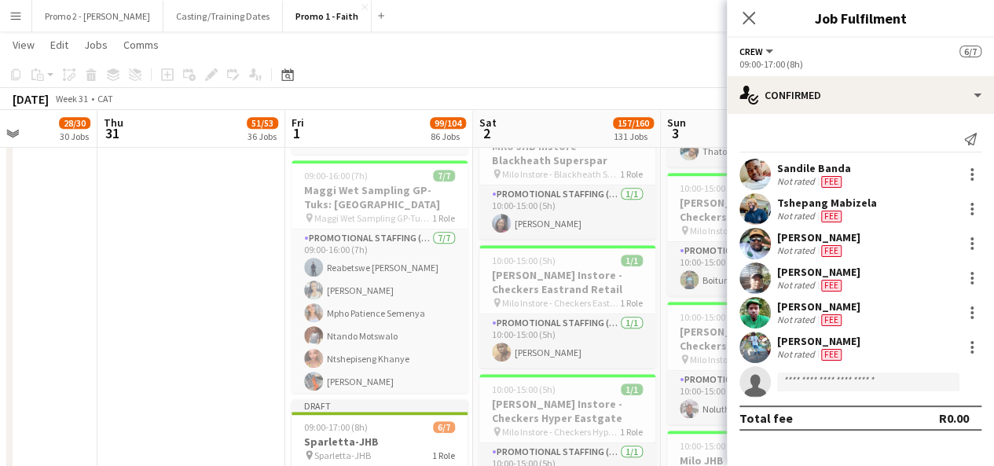
scroll to position [0, 0]
click at [973, 274] on div at bounding box center [972, 278] width 19 height 19
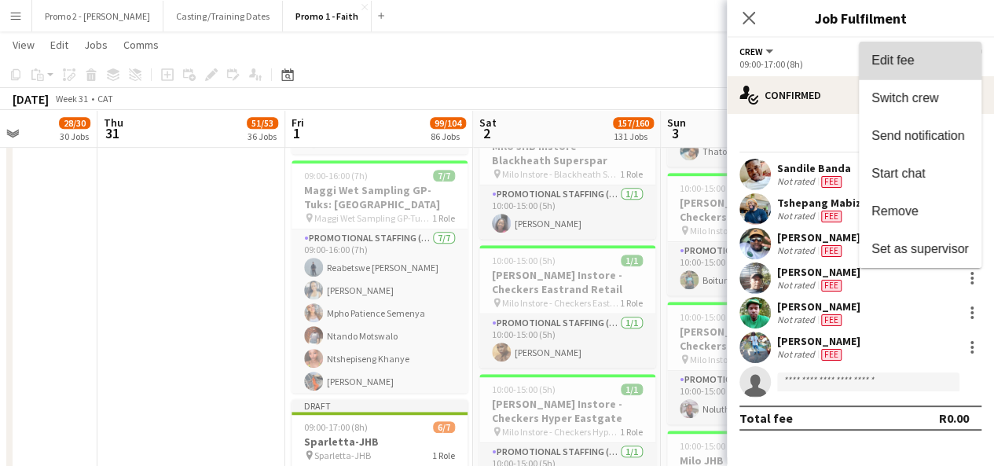
click at [942, 70] on button "Edit fee" at bounding box center [920, 61] width 123 height 38
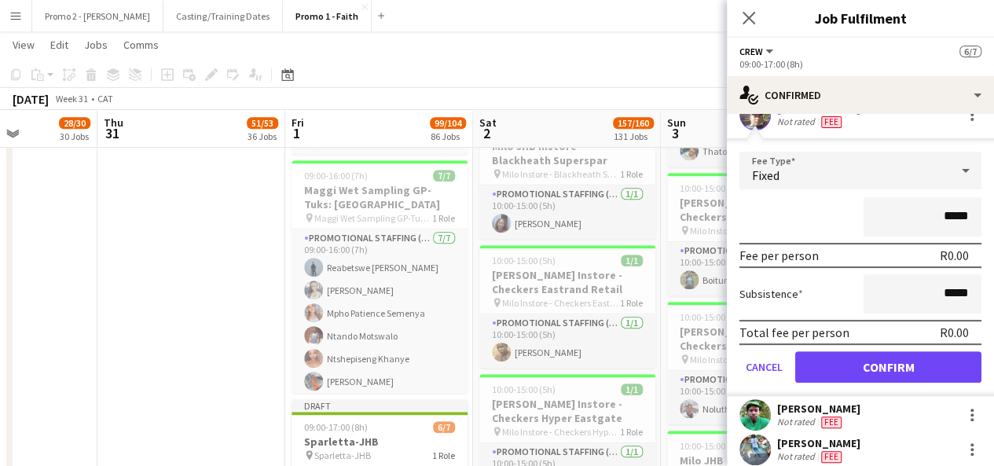
scroll to position [184, 0]
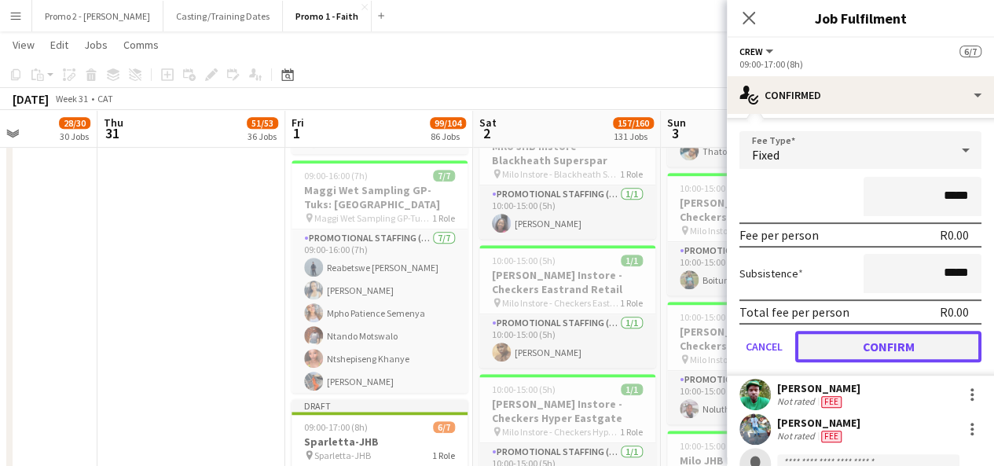
click at [905, 348] on button "Confirm" at bounding box center [889, 346] width 186 height 31
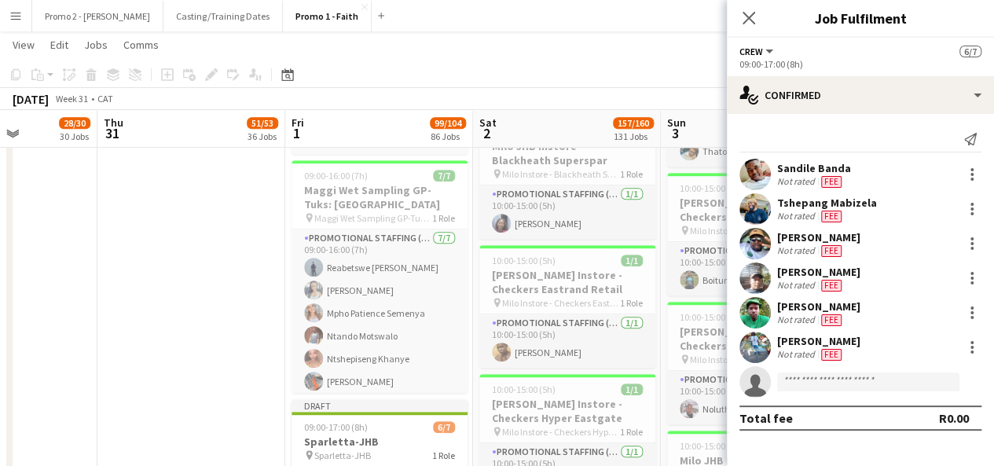
click at [557, 94] on div "[DATE] Week 31 • CAT Fix 2 errors Publish 1 job Revert 1 job" at bounding box center [497, 99] width 994 height 22
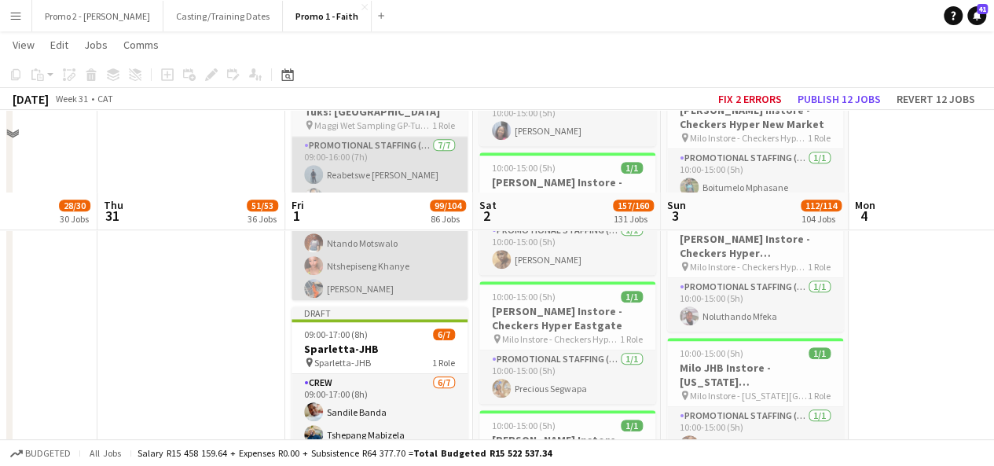
scroll to position [12498, 0]
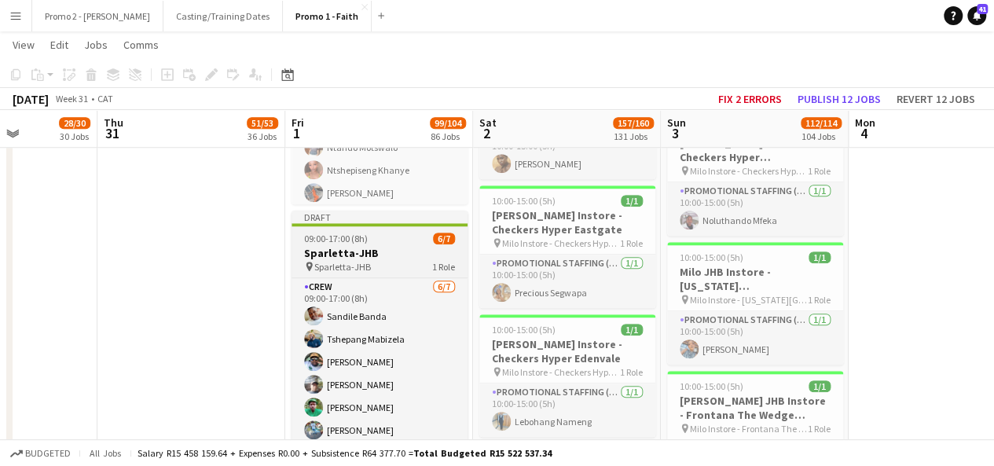
click at [327, 211] on app-job-card "Draft 09:00-17:00 (8h) 6/7 Sparletta-JHB pin Sparletta-JHB 1 Role Crew [DATE] 0…" at bounding box center [380, 327] width 176 height 233
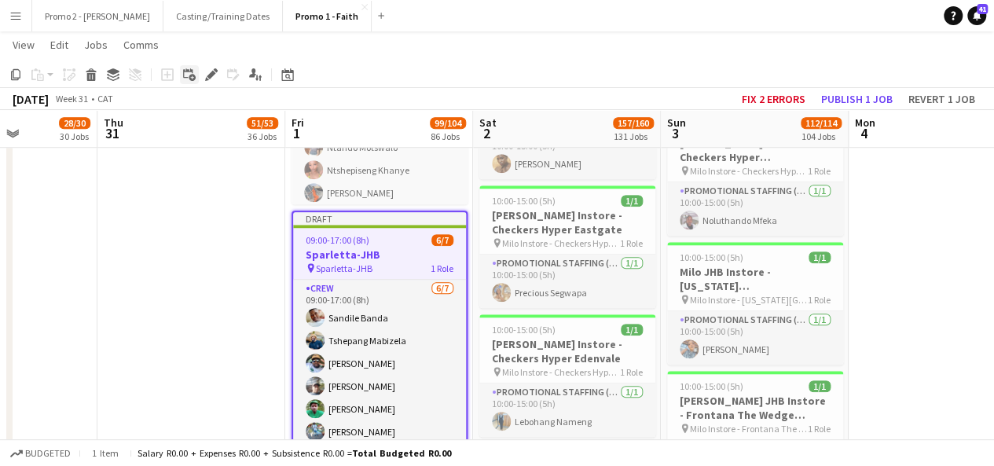
click at [190, 73] on icon "Add linked Job" at bounding box center [189, 74] width 13 height 13
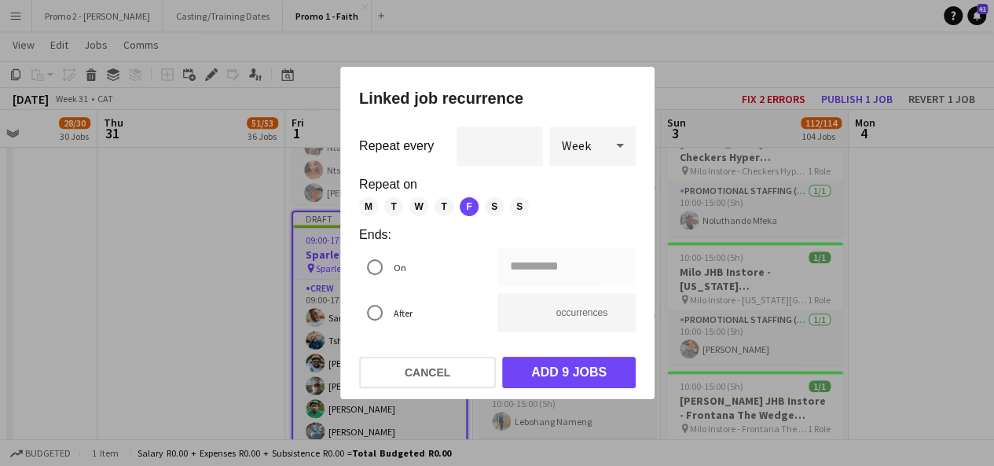
click at [588, 142] on span "Week" at bounding box center [576, 146] width 29 height 16
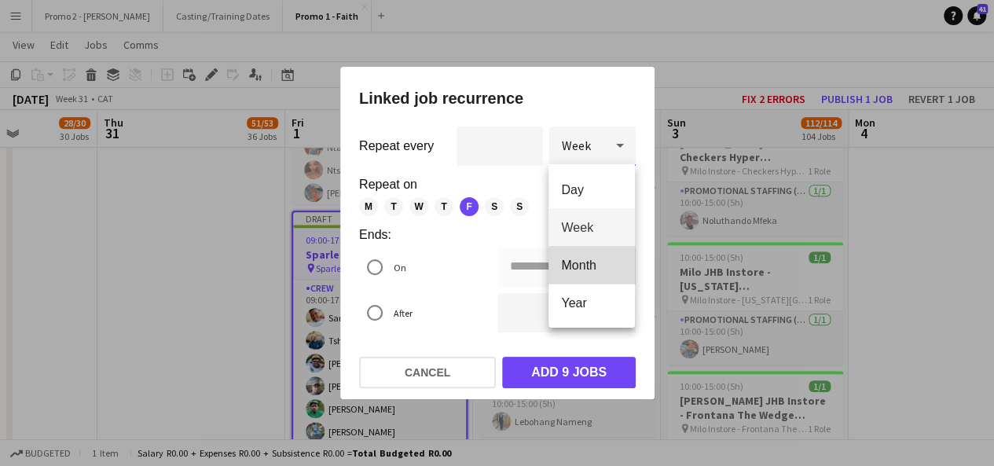
click at [597, 279] on mat-option "Month" at bounding box center [592, 265] width 86 height 38
type input "**********"
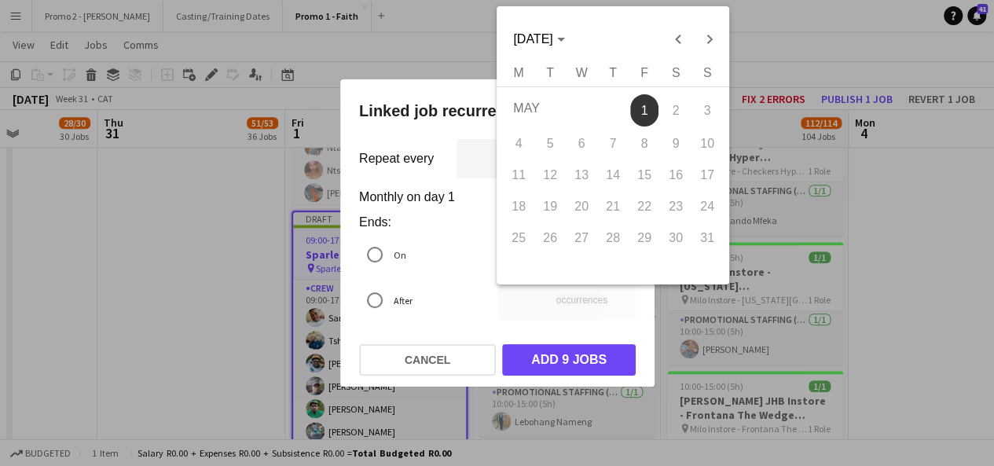
click at [593, 252] on div "**********" at bounding box center [497, 233] width 994 height 466
click at [565, 41] on span "[DATE]" at bounding box center [539, 39] width 51 height 14
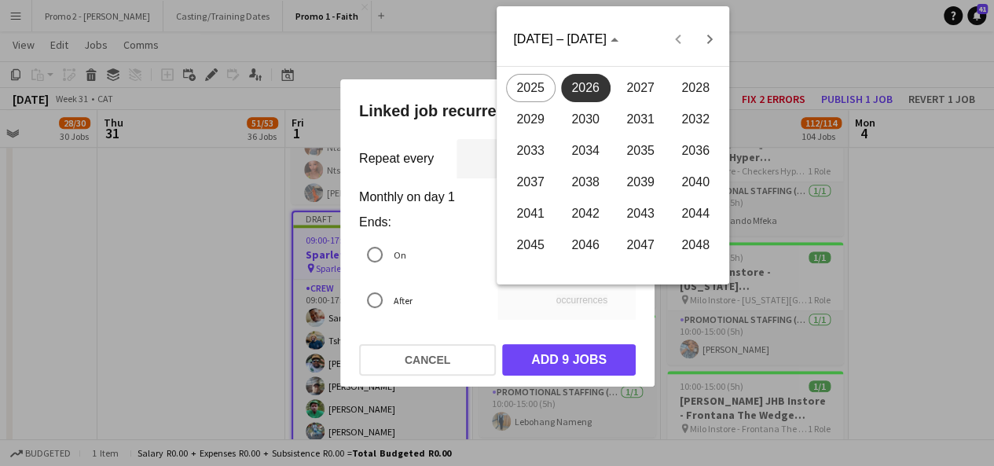
click at [531, 93] on span "2025" at bounding box center [531, 88] width 50 height 28
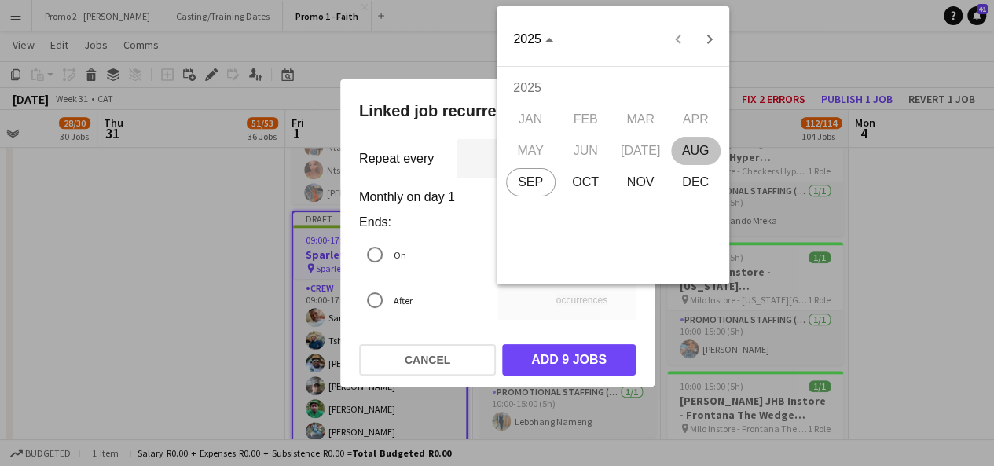
click at [706, 149] on span "AUG" at bounding box center [696, 151] width 50 height 28
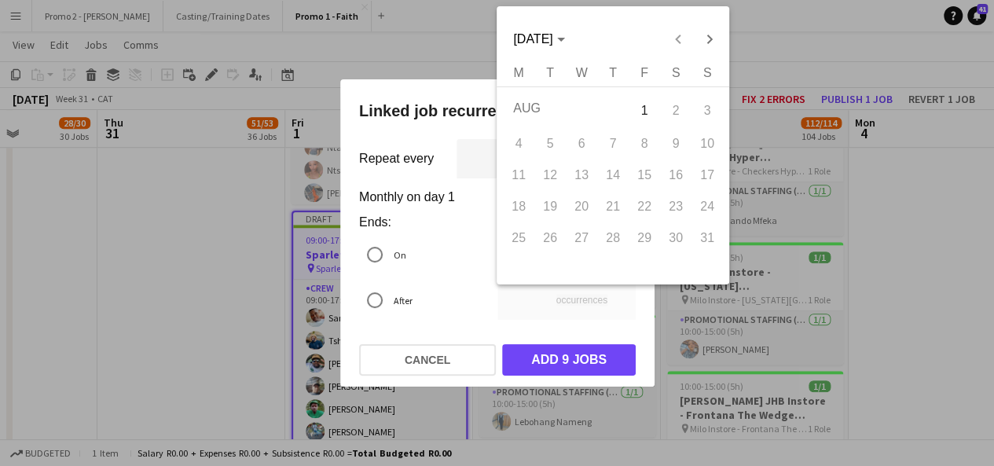
click at [693, 238] on button "31" at bounding box center [707, 237] width 31 height 31
click at [454, 232] on div at bounding box center [497, 233] width 994 height 466
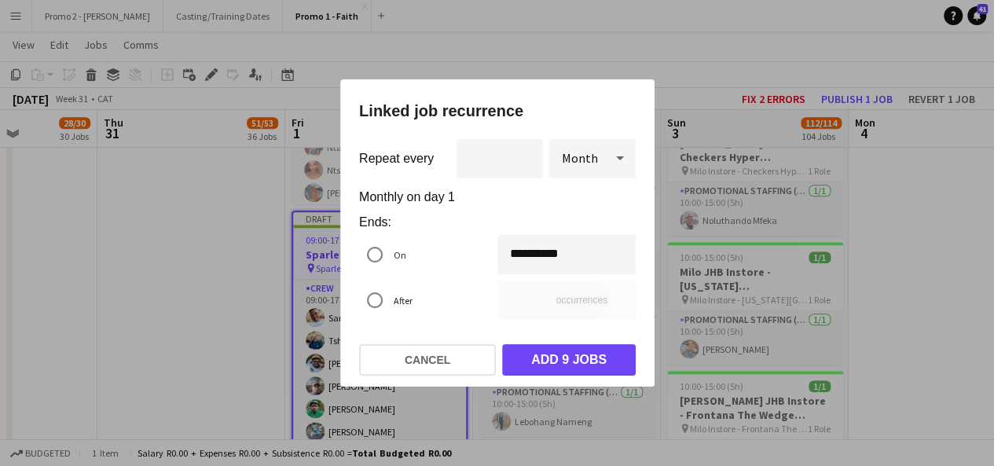
drag, startPoint x: 605, startPoint y: 153, endPoint x: 622, endPoint y: 160, distance: 18.0
click at [622, 160] on div at bounding box center [620, 157] width 31 height 31
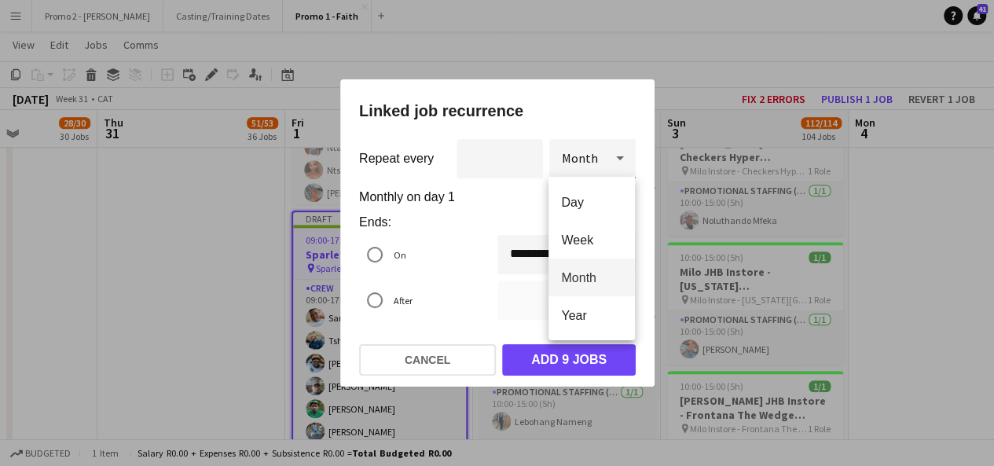
click at [622, 160] on div at bounding box center [497, 233] width 994 height 466
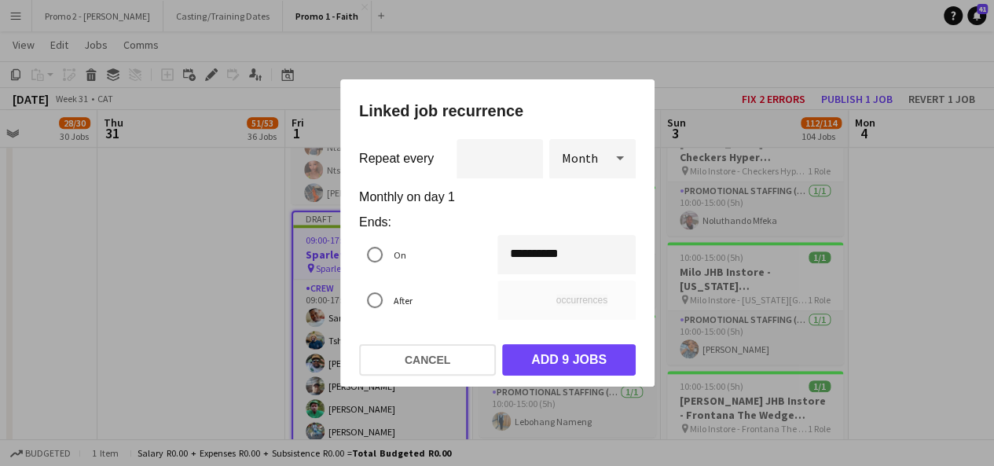
drag, startPoint x: 601, startPoint y: 198, endPoint x: 615, endPoint y: 146, distance: 53.8
click at [615, 146] on form "**********" at bounding box center [497, 232] width 277 height 187
click at [615, 146] on icon at bounding box center [620, 157] width 19 height 31
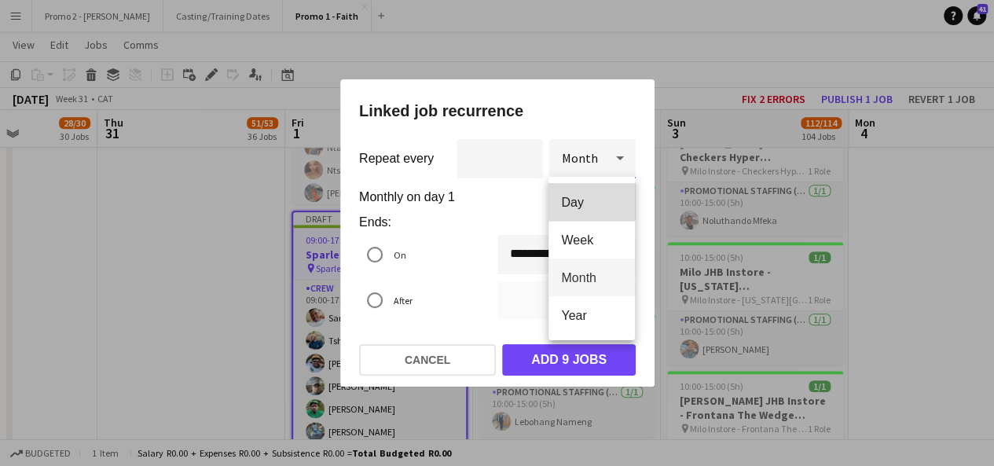
click at [588, 196] on span "Day" at bounding box center [591, 202] width 61 height 15
type input "***"
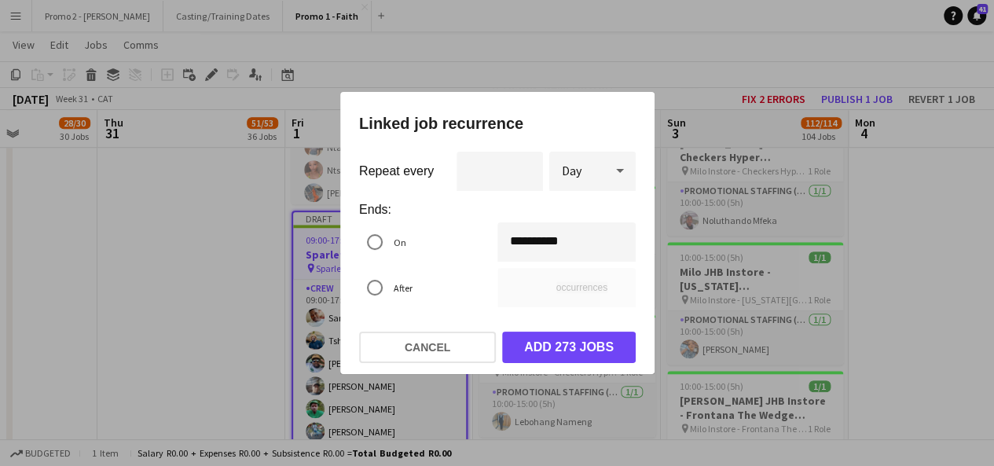
click at [561, 249] on div "**********" at bounding box center [497, 233] width 994 height 466
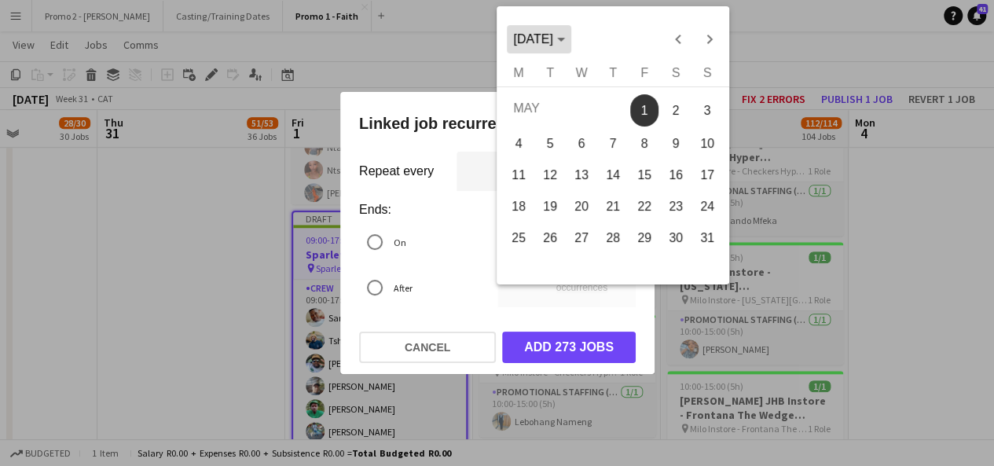
click at [565, 38] on span "[DATE]" at bounding box center [539, 39] width 51 height 14
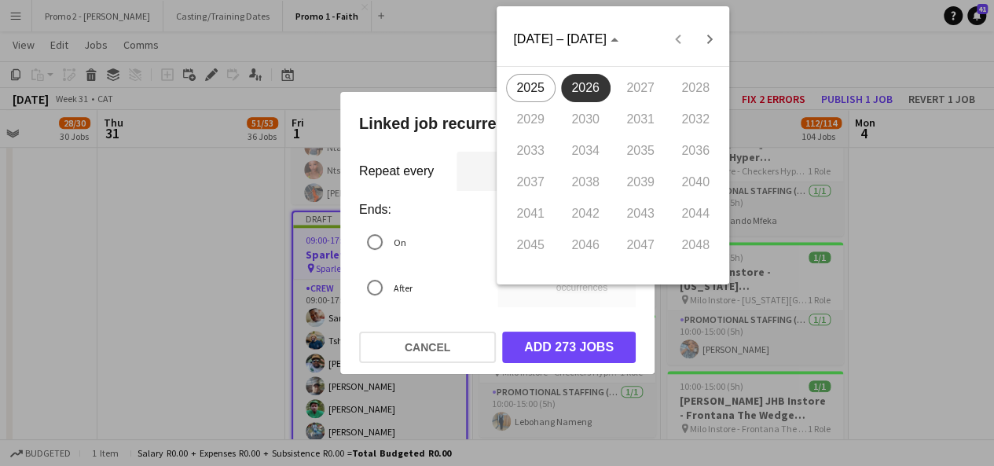
click at [535, 84] on span "2025" at bounding box center [531, 88] width 50 height 28
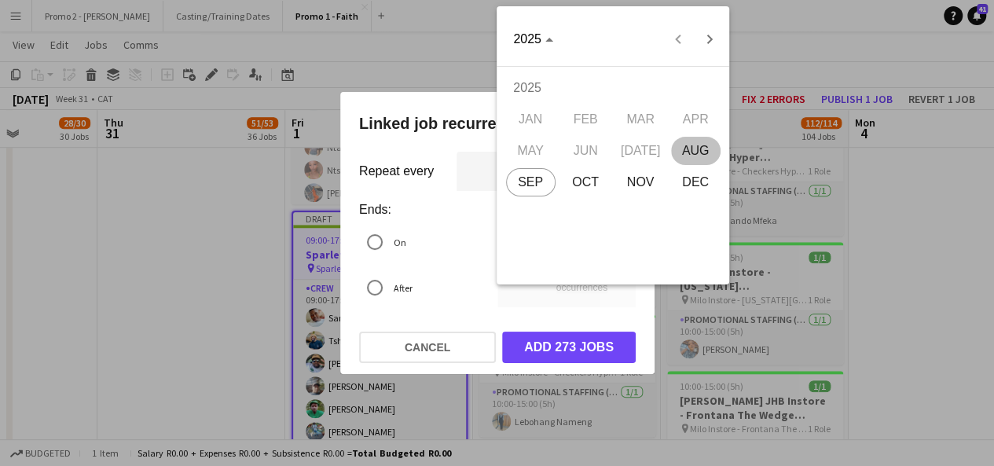
click at [690, 150] on span "AUG" at bounding box center [696, 151] width 50 height 28
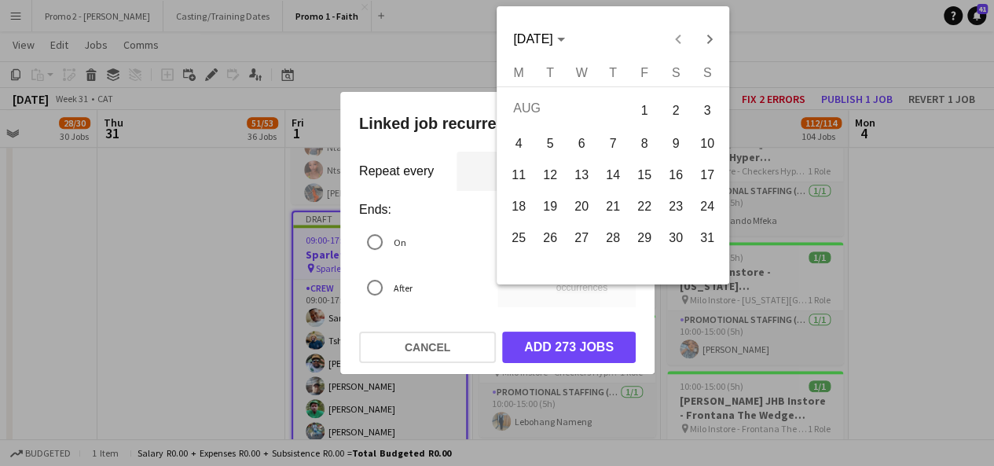
click at [711, 234] on span "31" at bounding box center [707, 238] width 28 height 28
type input "**********"
type input "**"
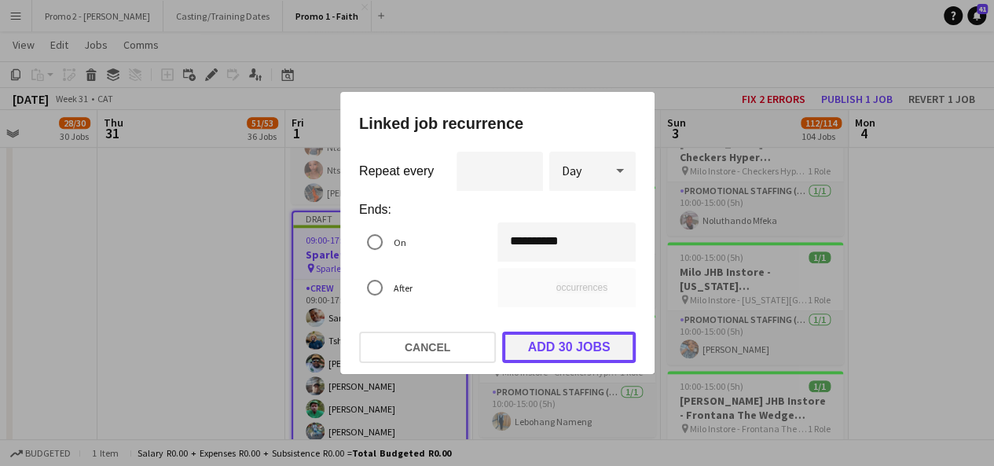
click at [571, 340] on button "Add 30 jobs" at bounding box center [569, 347] width 134 height 31
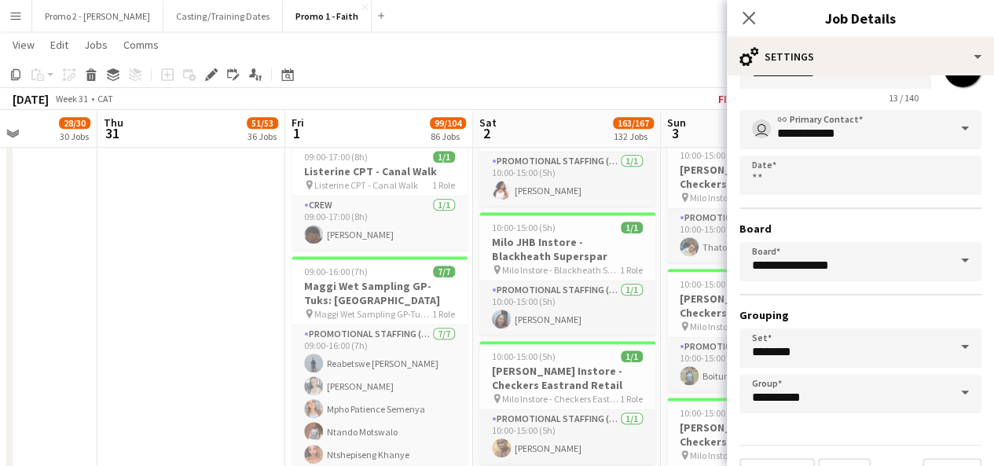
scroll to position [97, 0]
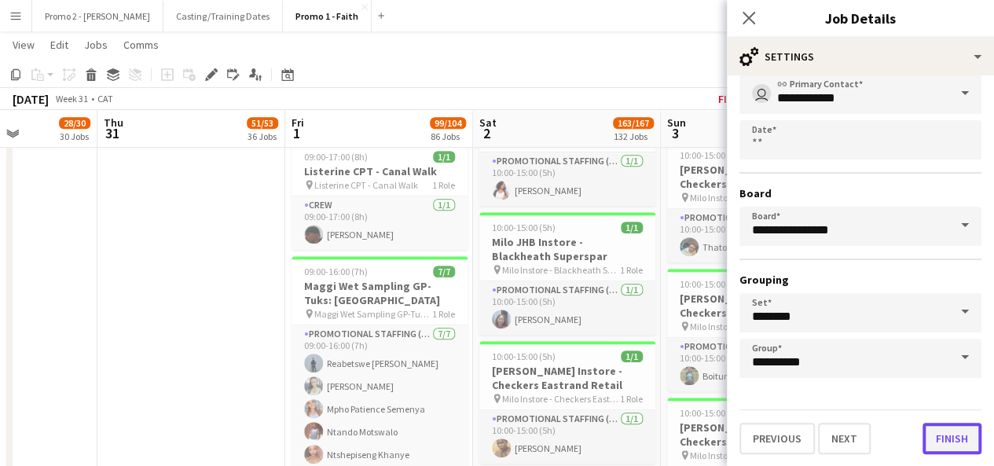
click at [924, 446] on button "Finish" at bounding box center [952, 438] width 59 height 31
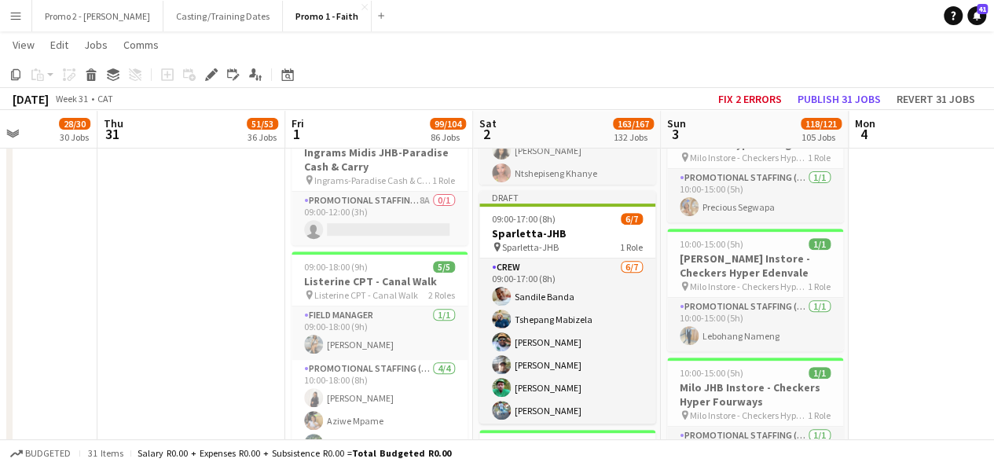
scroll to position [12152, 0]
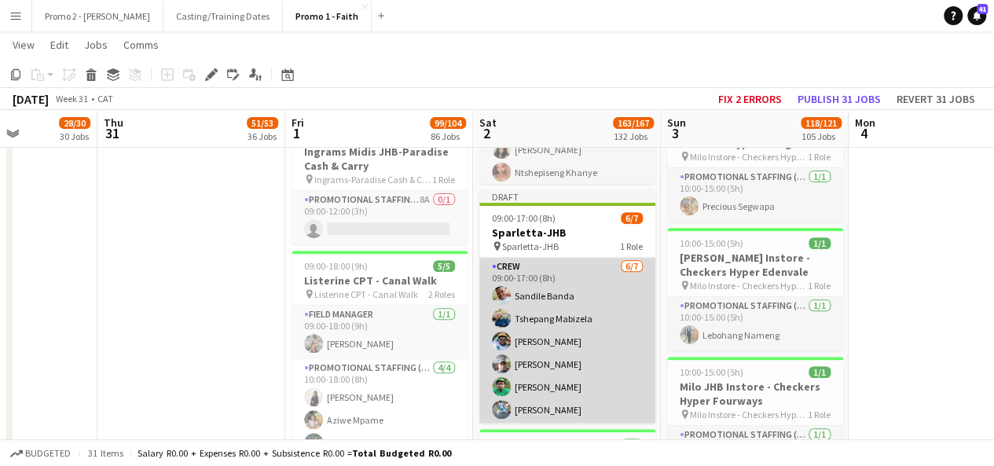
click at [555, 266] on app-card-role "Crew [DATE] 09:00-17:00 (8h) Sandile Banda Tshepang Mabizela Bukosi Ngobeni [PE…" at bounding box center [568, 353] width 176 height 190
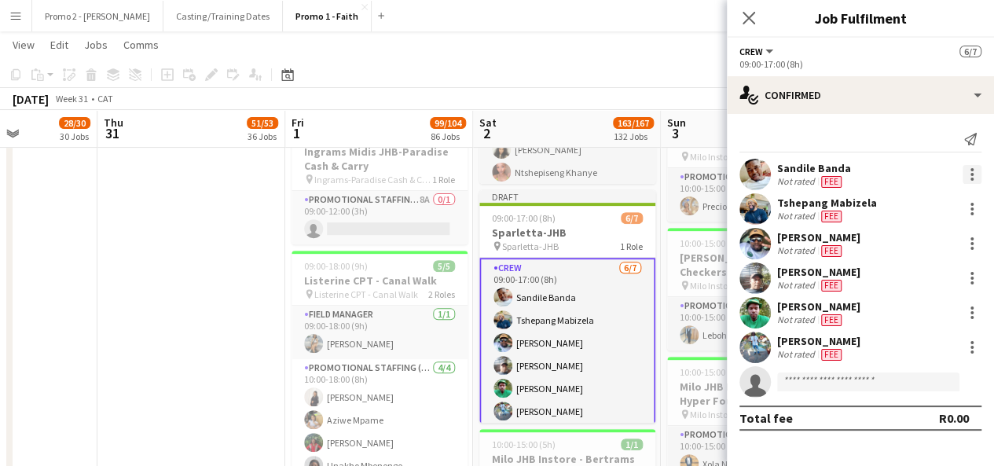
click at [973, 174] on div at bounding box center [972, 174] width 3 height 3
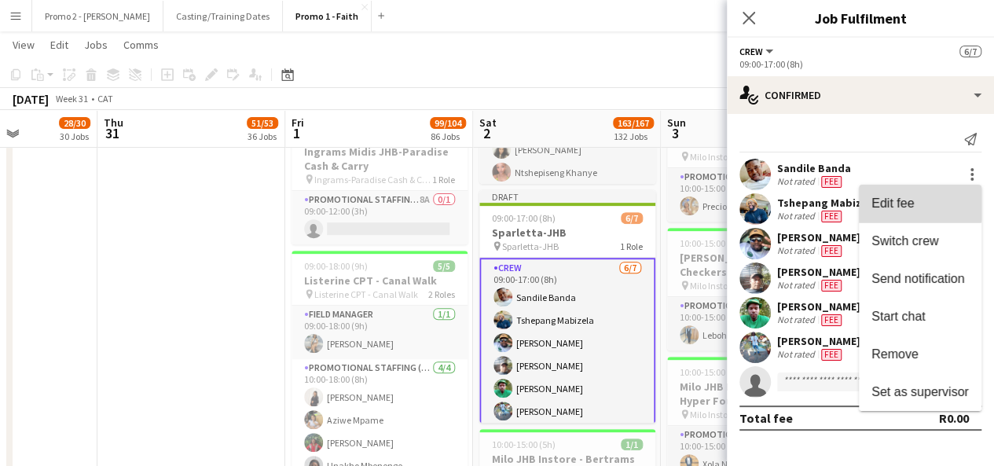
click at [907, 193] on button "Edit fee" at bounding box center [920, 204] width 123 height 38
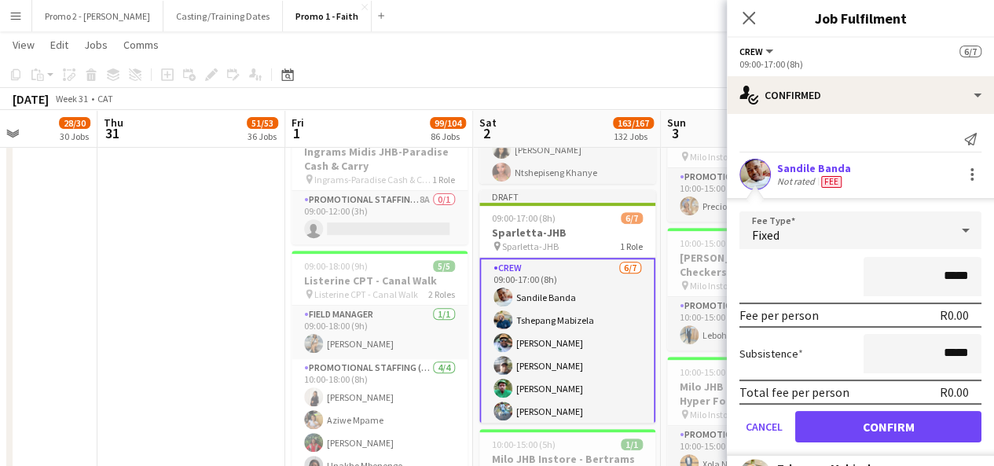
click at [668, 76] on app-toolbar "Copy Paste Paste Ctrl+V Paste with crew Ctrl+Shift+V Paste linked Job [GEOGRAPH…" at bounding box center [497, 74] width 994 height 27
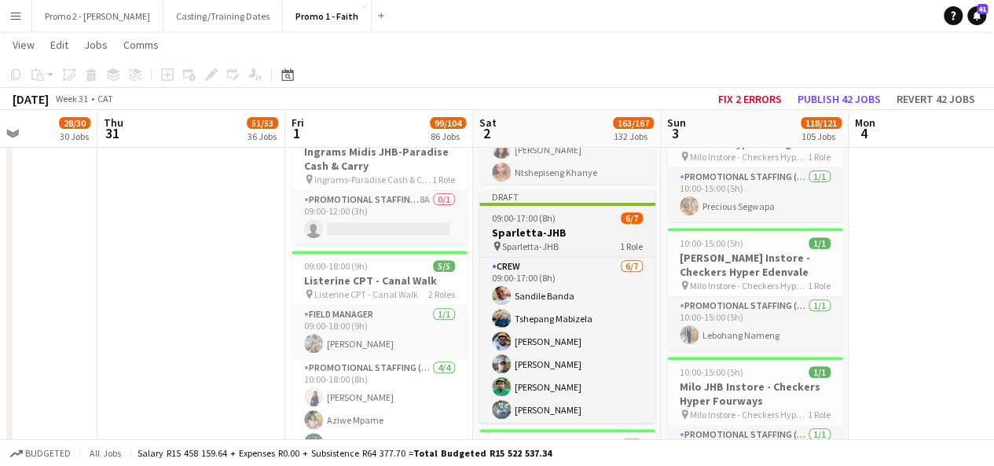
click at [512, 203] on div at bounding box center [568, 204] width 176 height 3
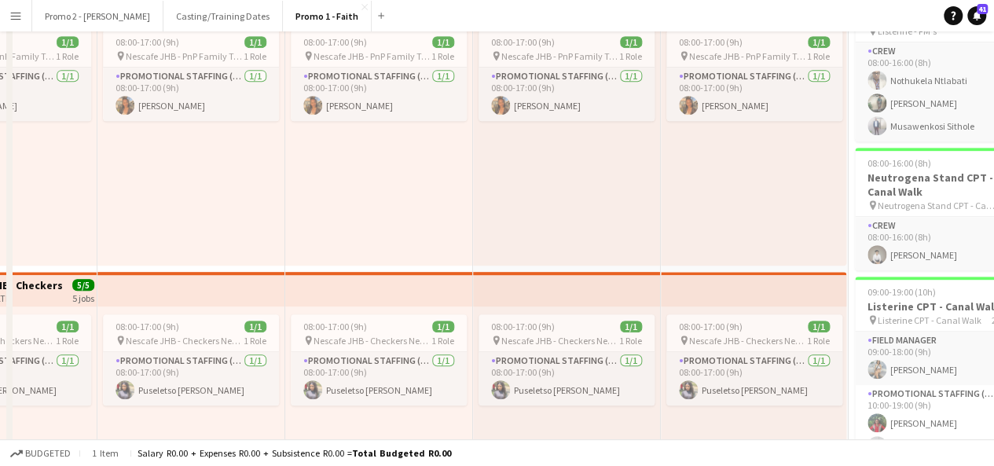
scroll to position [0, 0]
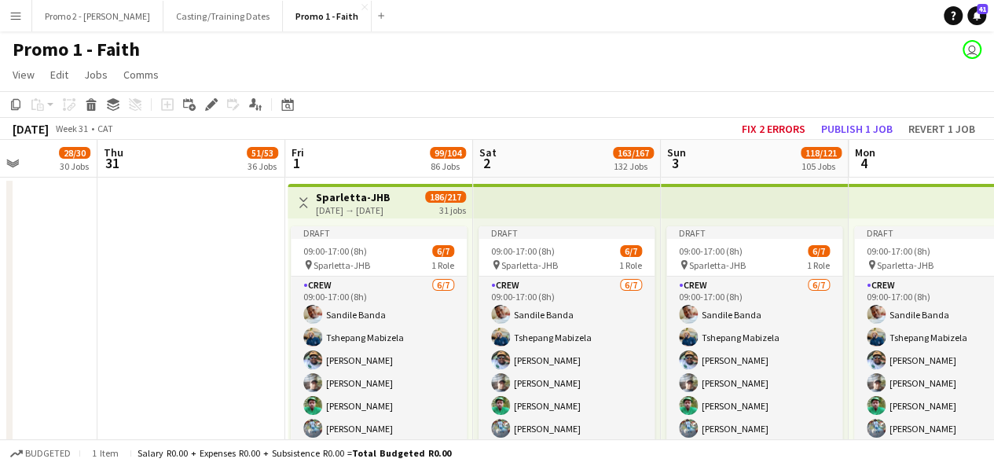
click at [362, 190] on h3 "Sparletta-JHB" at bounding box center [353, 197] width 75 height 14
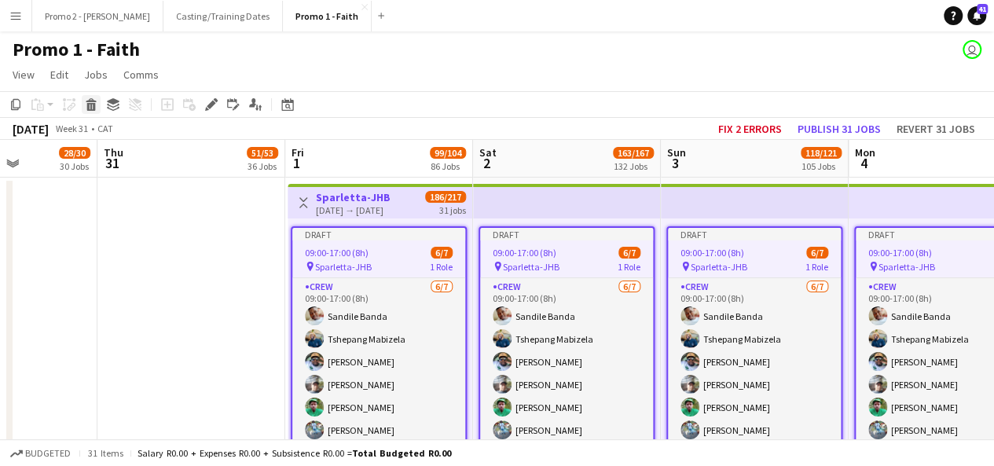
click at [91, 104] on icon at bounding box center [91, 107] width 9 height 8
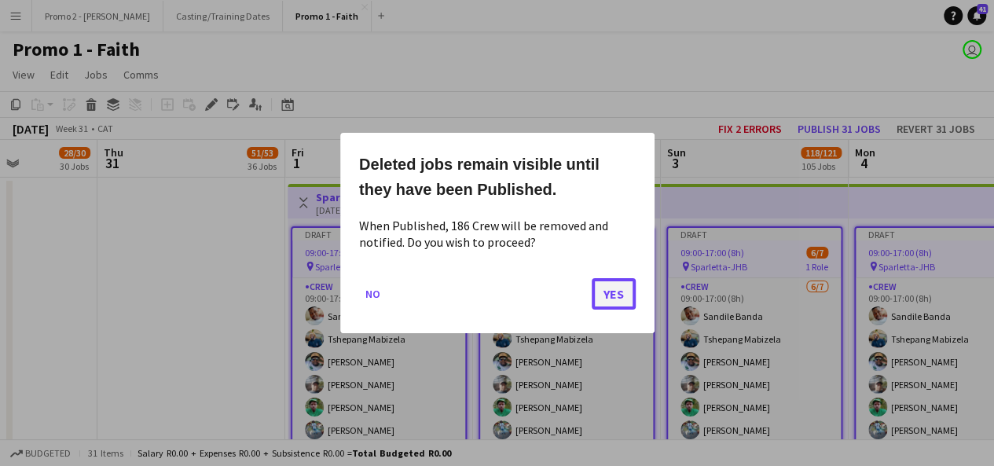
click at [615, 280] on button "Yes" at bounding box center [614, 293] width 44 height 31
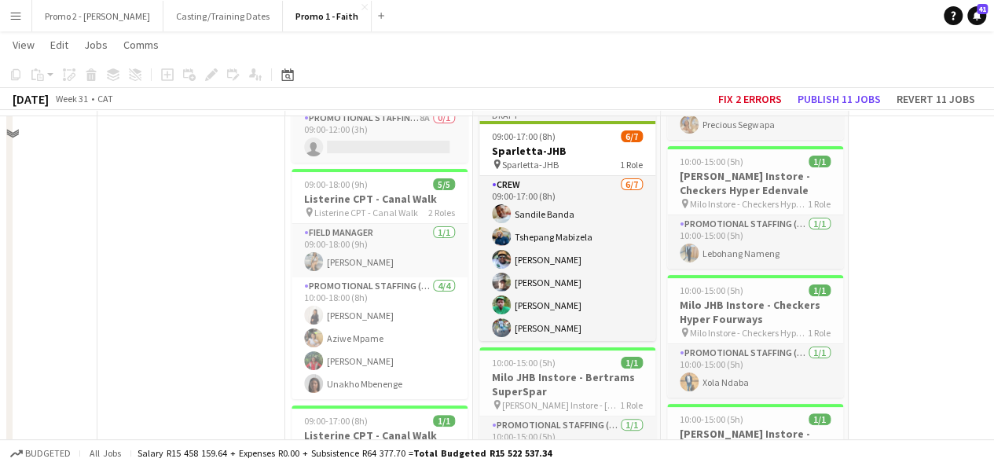
scroll to position [11917, 0]
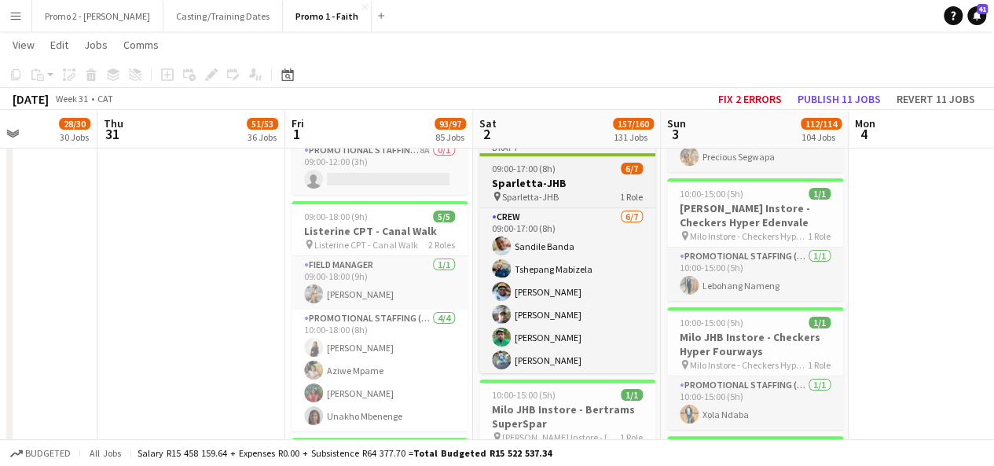
click at [511, 191] on span "Sparletta-JHB" at bounding box center [530, 197] width 57 height 12
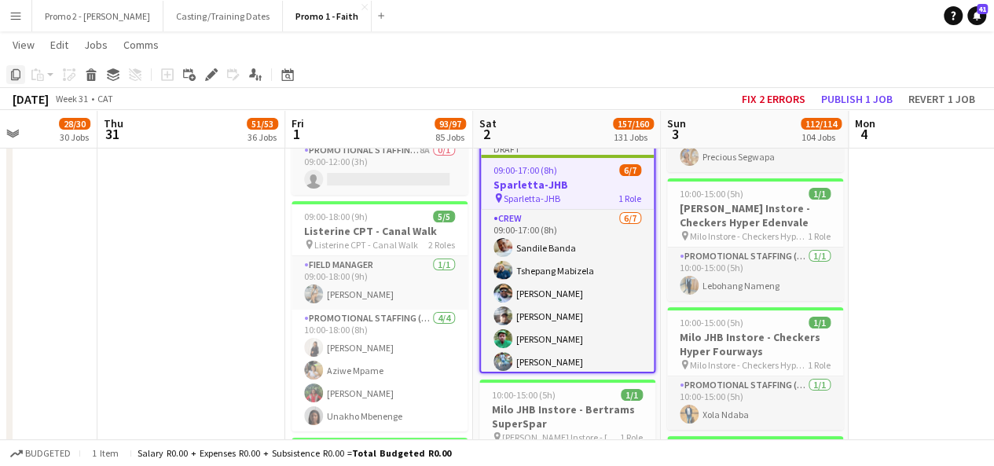
click at [14, 75] on icon "Copy" at bounding box center [15, 74] width 13 height 13
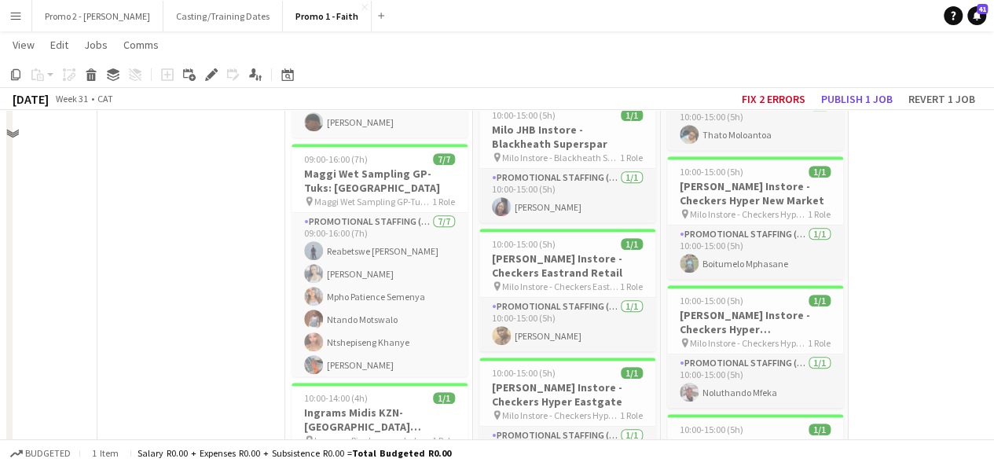
scroll to position [14401, 0]
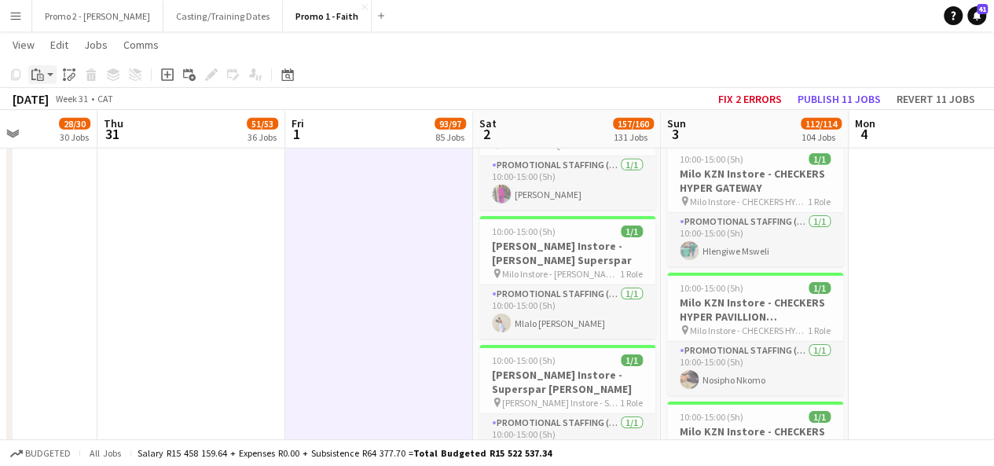
click at [50, 78] on app-action-btn "Paste" at bounding box center [42, 74] width 28 height 19
click at [70, 127] on link "Paste with crew Ctrl+Shift+V" at bounding box center [116, 131] width 148 height 14
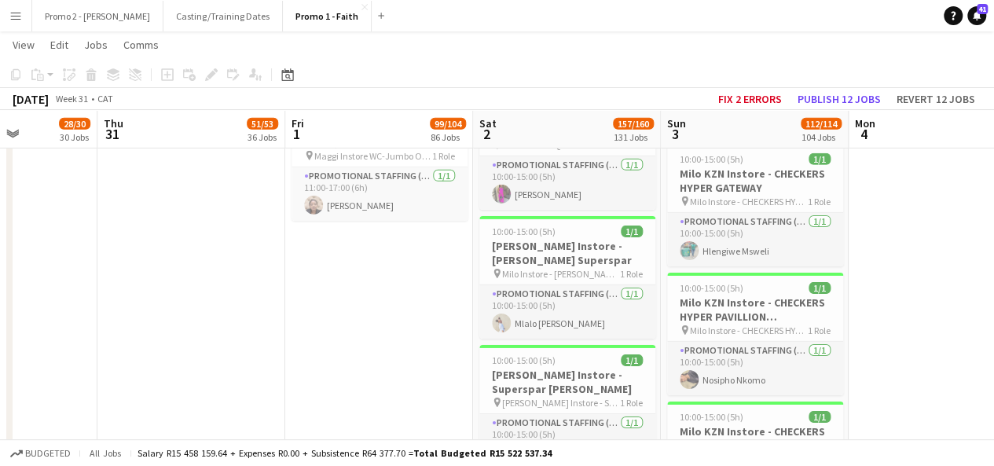
drag, startPoint x: 1004, startPoint y: 228, endPoint x: 880, endPoint y: 83, distance: 191.2
click at [880, 83] on app-toolbar "Copy Paste Paste Ctrl+V Paste with crew Ctrl+Shift+V Paste linked Job [GEOGRAPH…" at bounding box center [497, 74] width 994 height 27
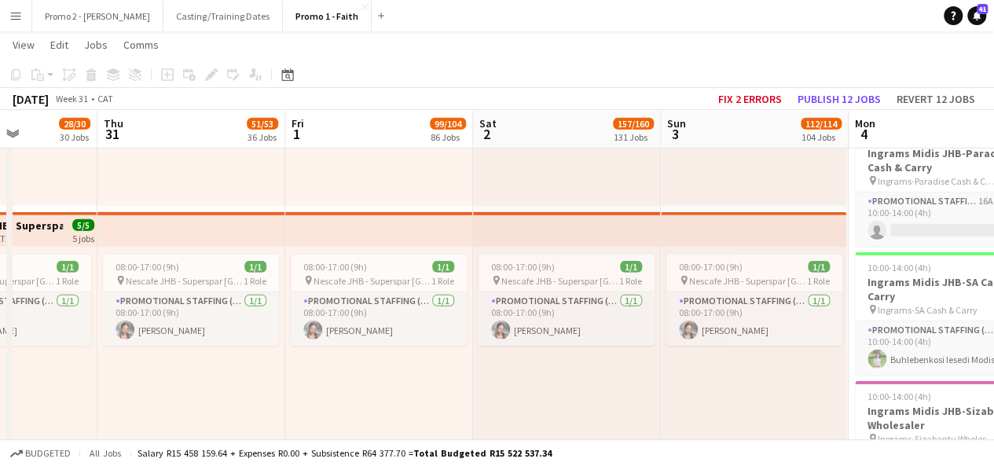
scroll to position [0, 0]
